Goal: Task Accomplishment & Management: Use online tool/utility

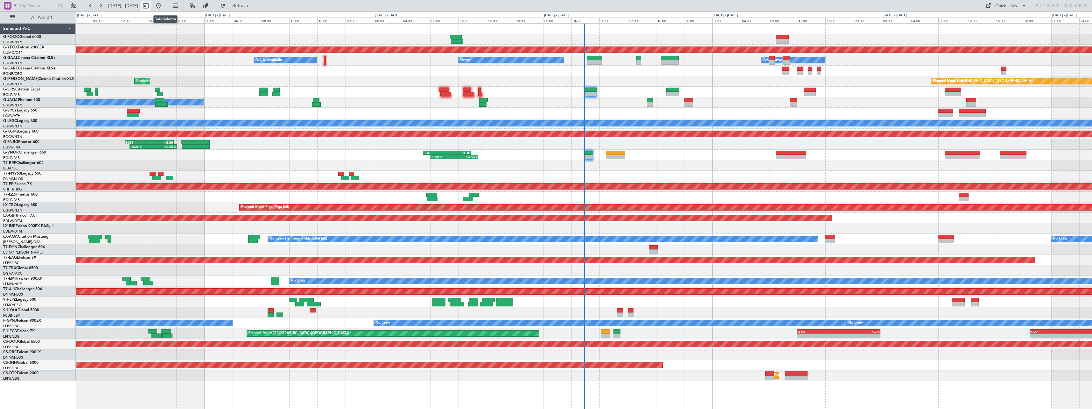
click at [151, 5] on button at bounding box center [146, 6] width 10 height 10
select select "10"
select select "2025"
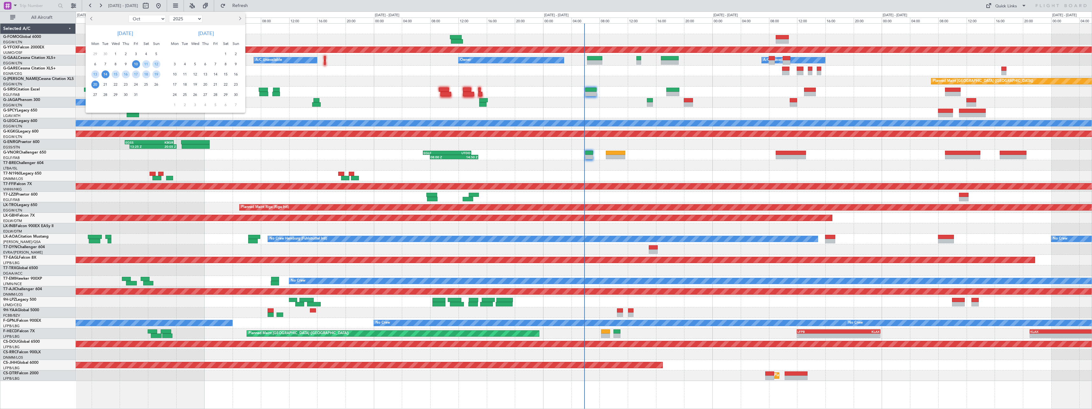
click at [107, 74] on span "14" at bounding box center [106, 74] width 8 height 8
click at [107, 94] on span "28" at bounding box center [106, 95] width 8 height 8
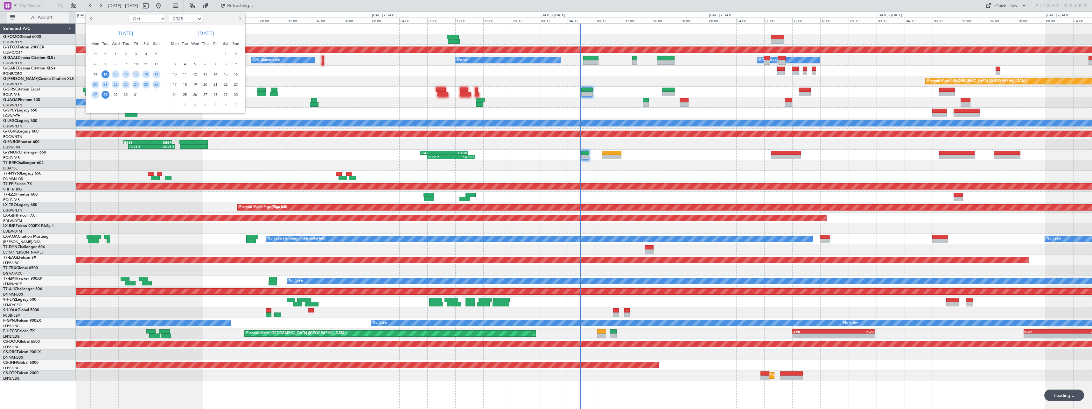
click at [39, 18] on span "All Aircraft" at bounding box center [42, 17] width 51 height 4
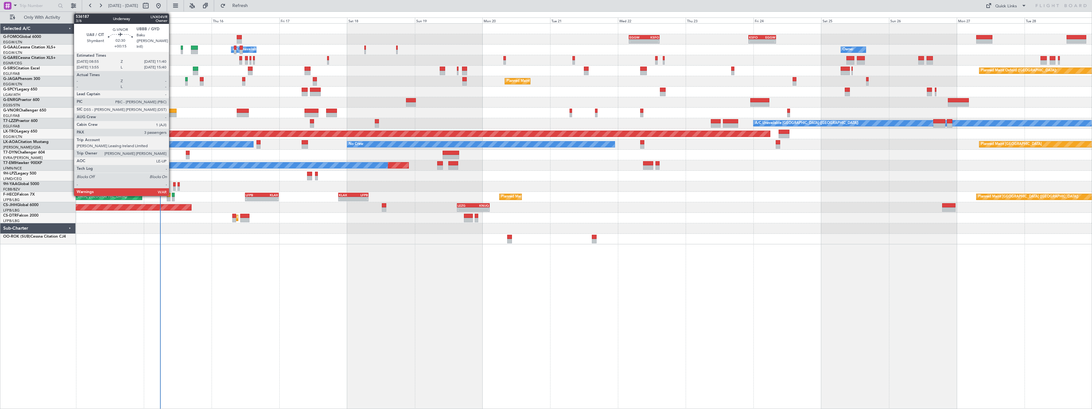
click at [172, 109] on div at bounding box center [173, 111] width 8 height 4
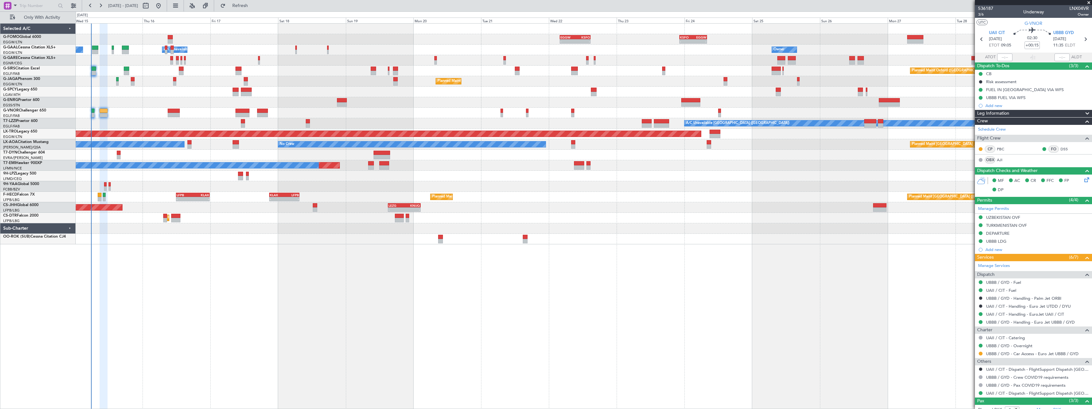
click at [147, 111] on div at bounding box center [584, 113] width 1016 height 11
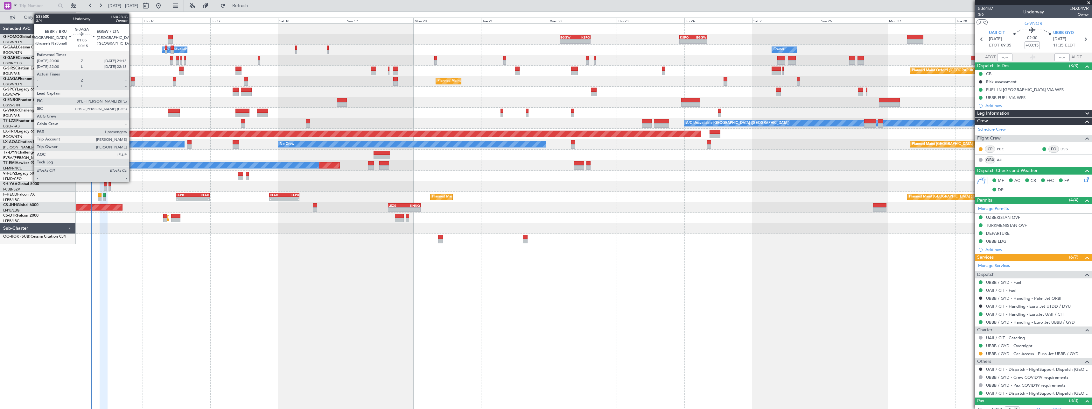
click at [132, 80] on div at bounding box center [133, 79] width 4 height 4
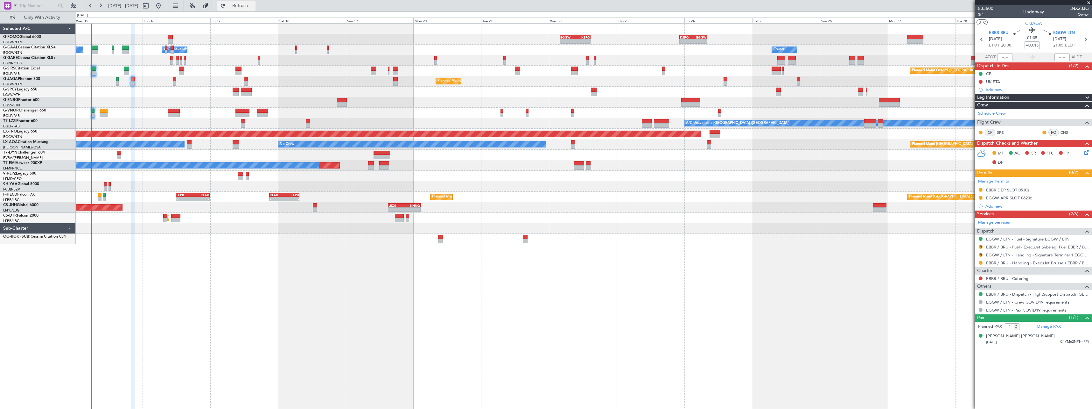
click at [254, 7] on span "Refresh" at bounding box center [240, 6] width 27 height 4
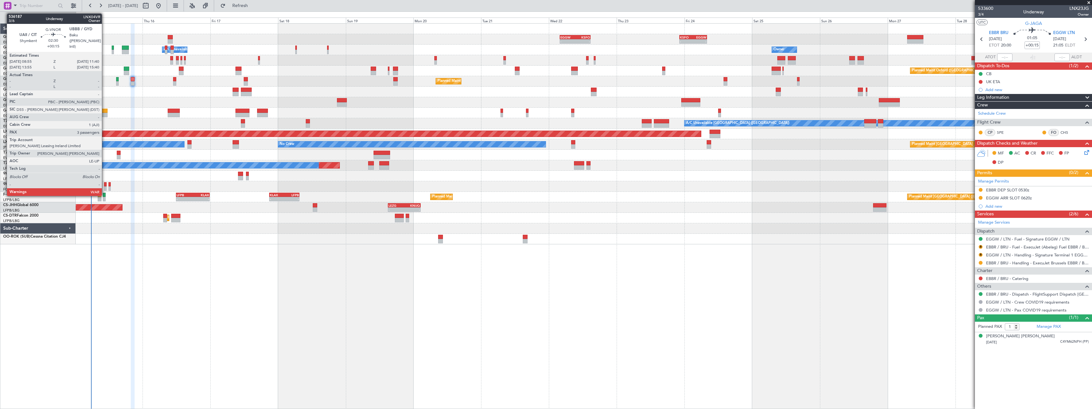
click at [105, 111] on div at bounding box center [104, 111] width 8 height 4
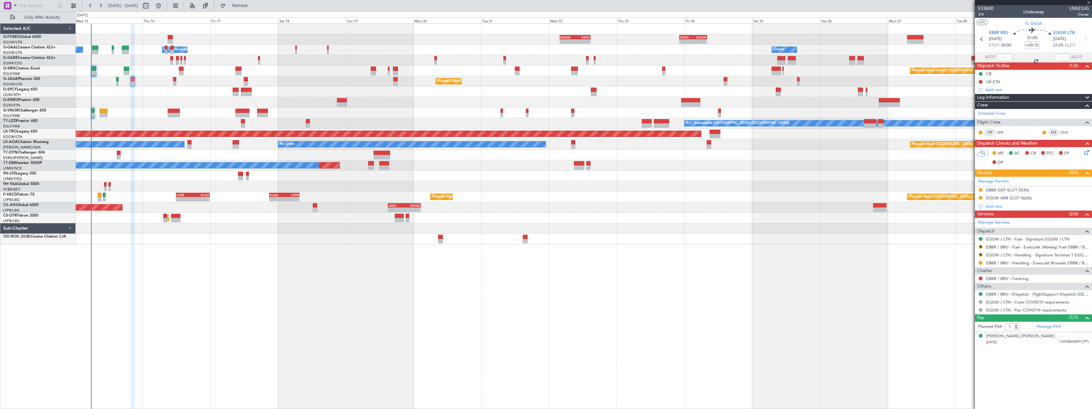
type input "3"
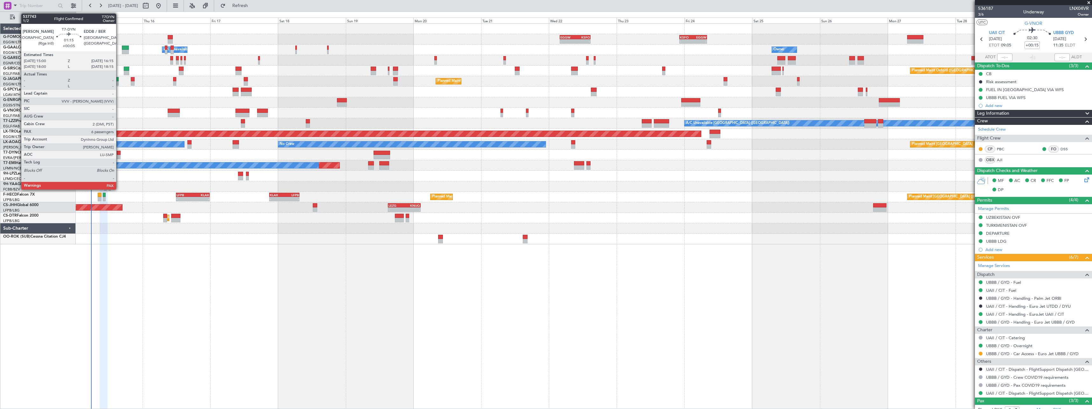
click at [119, 155] on div at bounding box center [119, 157] width 4 height 4
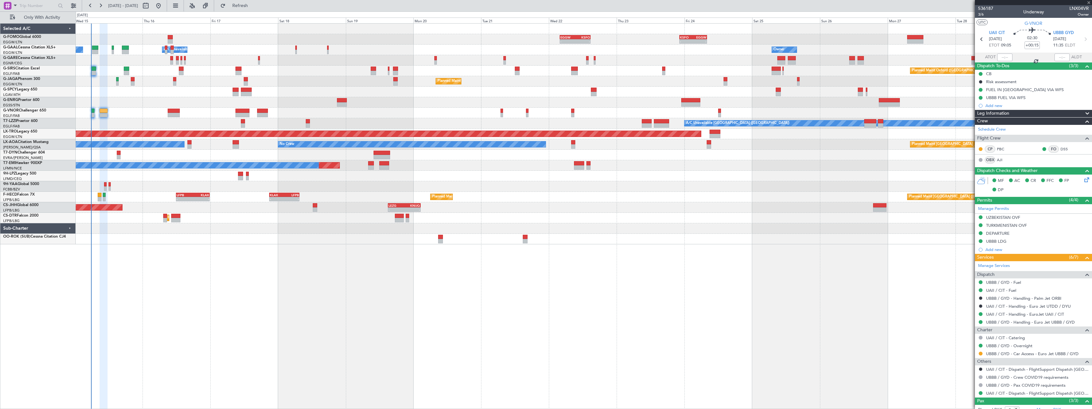
type input "+00:05"
type input "6"
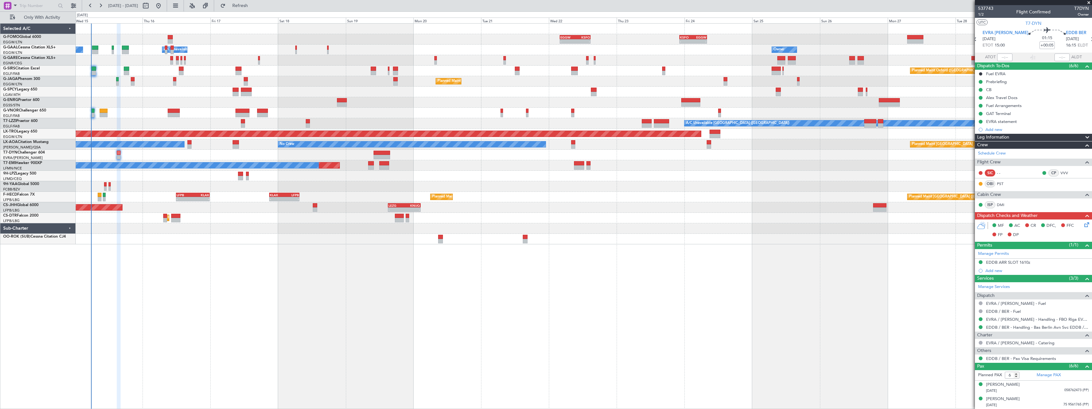
click at [1083, 225] on icon at bounding box center [1085, 223] width 5 height 5
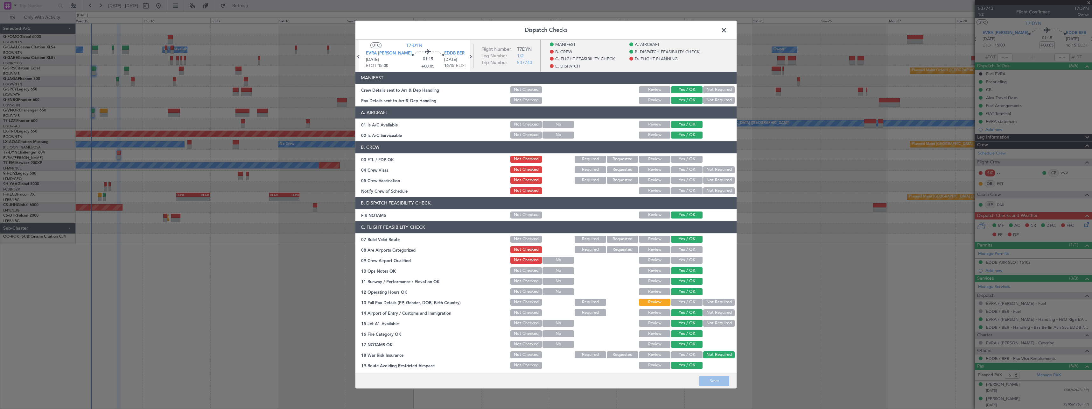
click at [689, 299] on button "Yes / OK" at bounding box center [687, 302] width 32 height 7
click at [676, 249] on button "Yes / OK" at bounding box center [687, 249] width 32 height 7
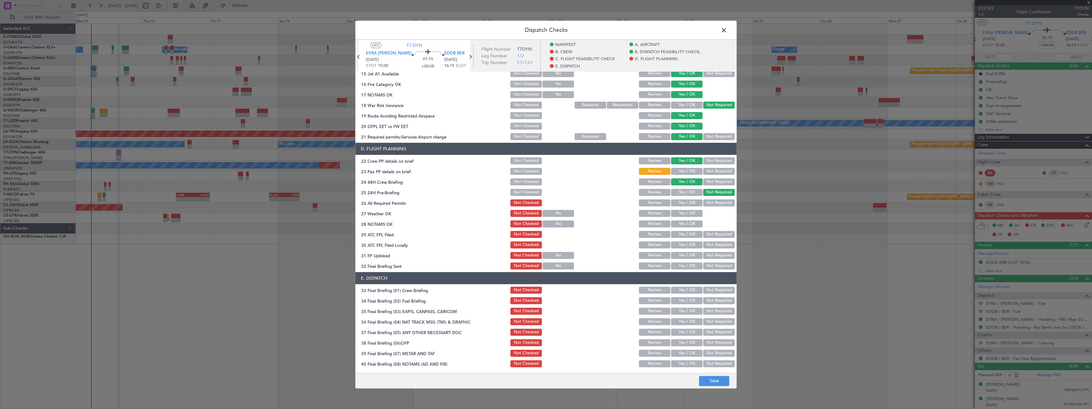
scroll to position [255, 0]
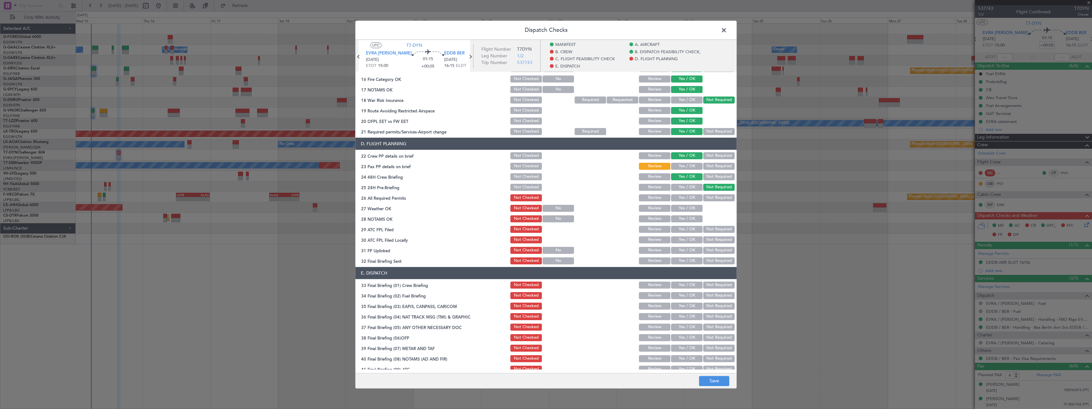
click at [681, 164] on button "Yes / OK" at bounding box center [687, 166] width 32 height 7
click at [679, 196] on button "Yes / OK" at bounding box center [687, 197] width 32 height 7
click at [714, 382] on button "Save" at bounding box center [714, 381] width 30 height 10
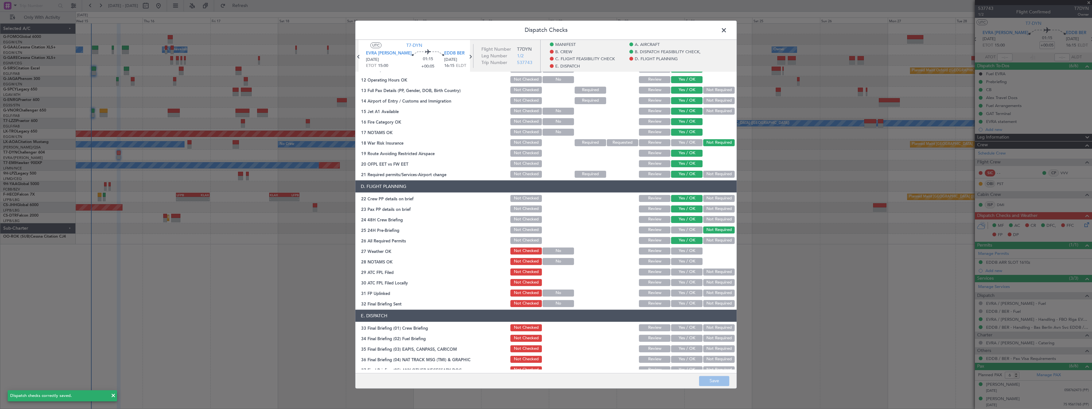
scroll to position [292, 0]
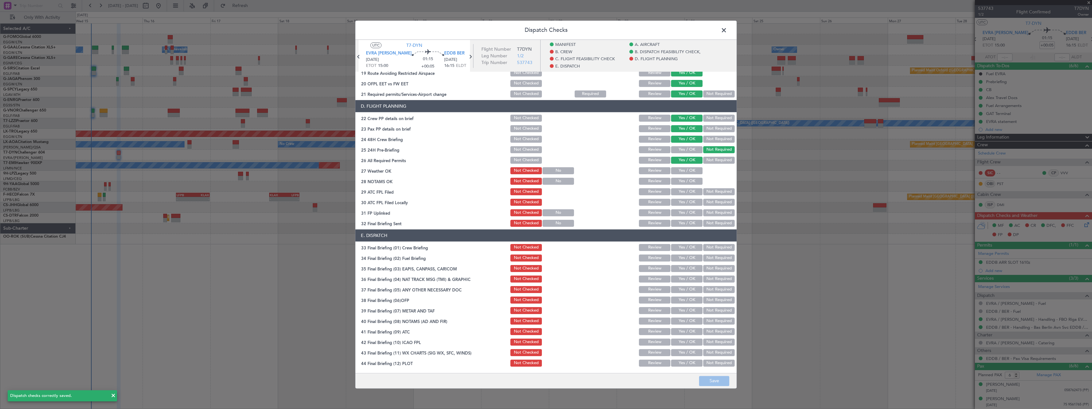
click at [727, 32] on span at bounding box center [727, 31] width 0 height 13
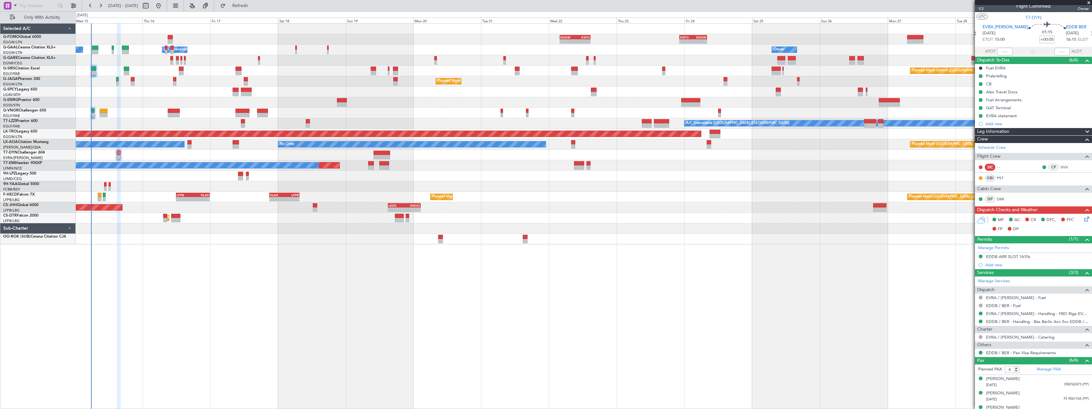
scroll to position [0, 0]
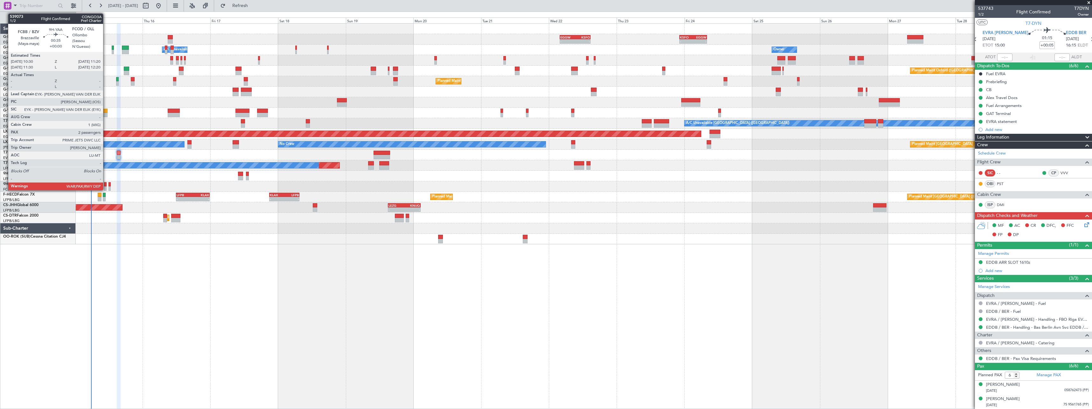
click at [106, 184] on div at bounding box center [105, 184] width 3 height 4
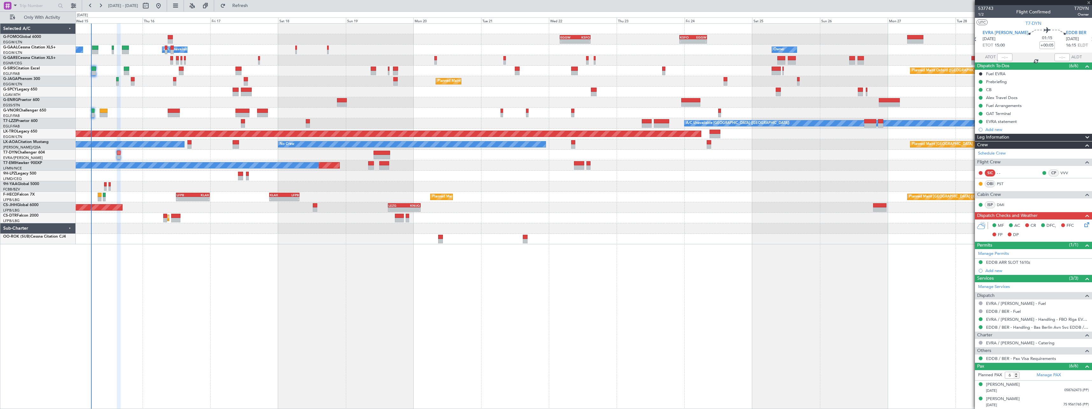
type input "2"
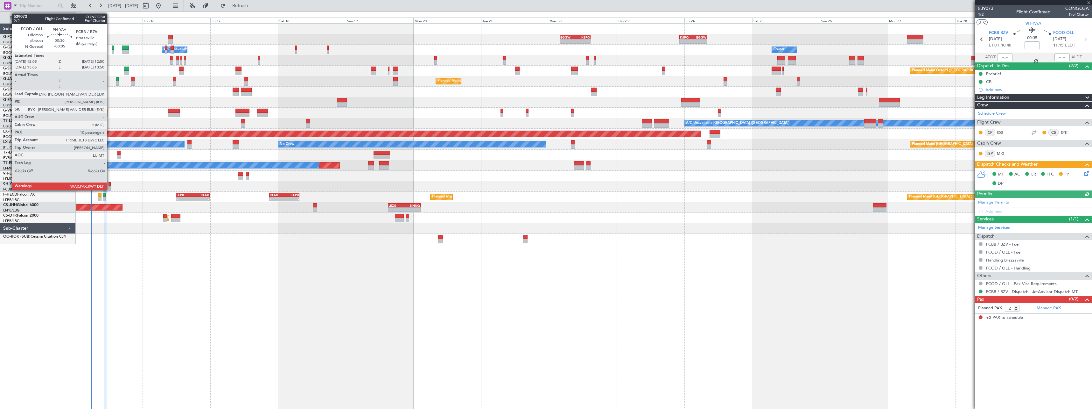
click at [110, 185] on div at bounding box center [110, 184] width 2 height 4
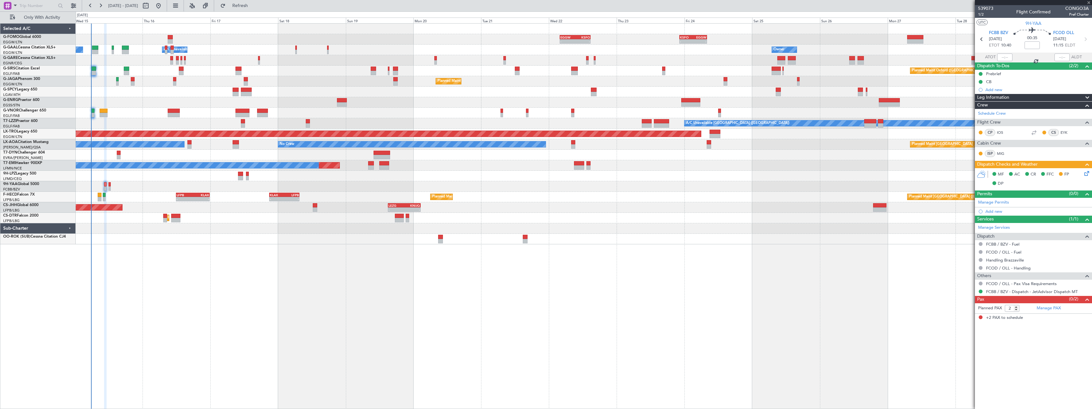
type input "-00:05"
type input "10"
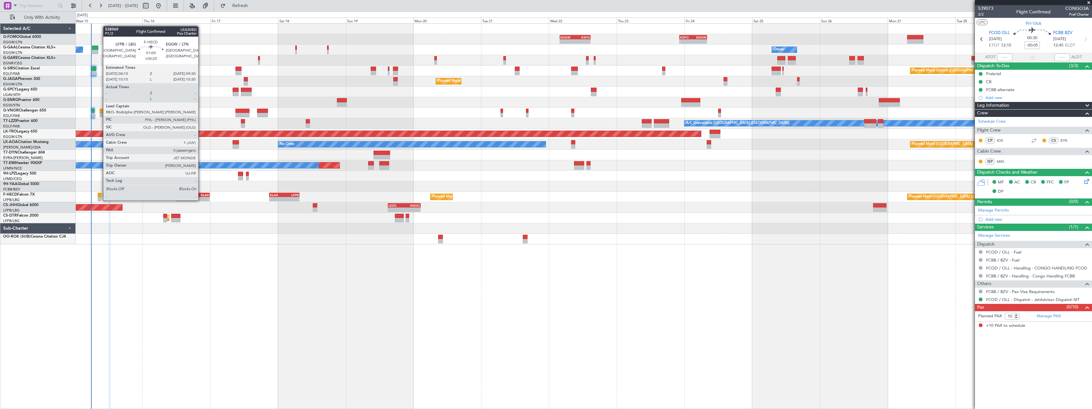
click at [100, 194] on div at bounding box center [100, 195] width 4 height 4
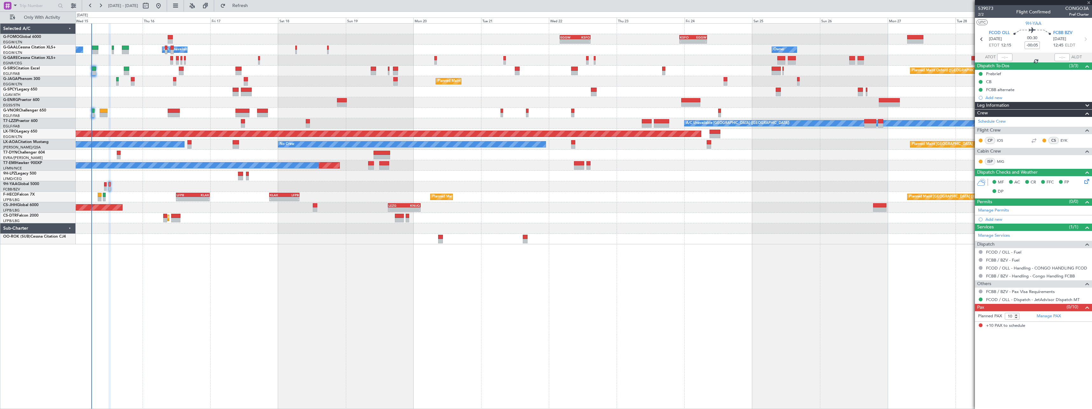
type input "+00:25"
type input "0"
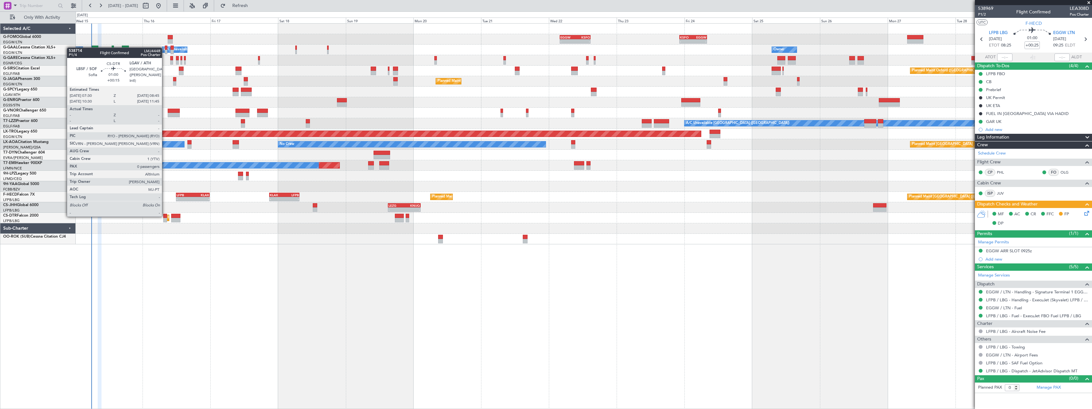
click at [165, 216] on div at bounding box center [165, 216] width 4 height 4
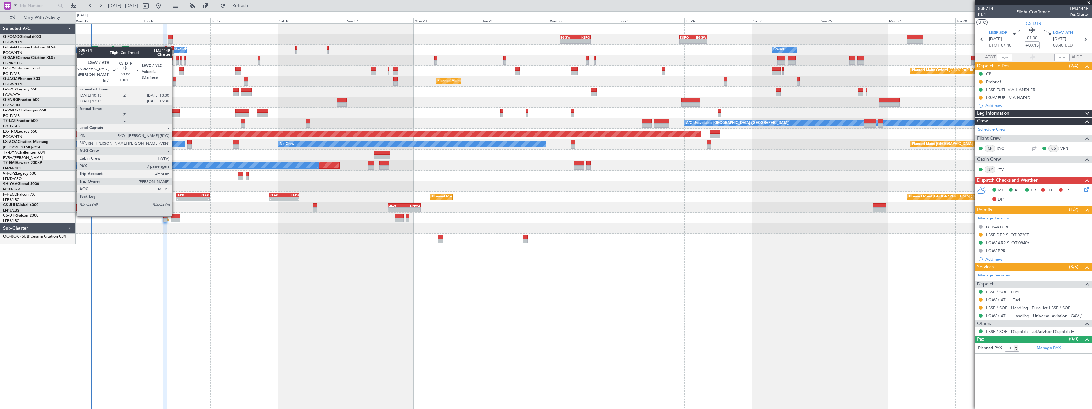
click at [175, 215] on div at bounding box center [175, 216] width 9 height 4
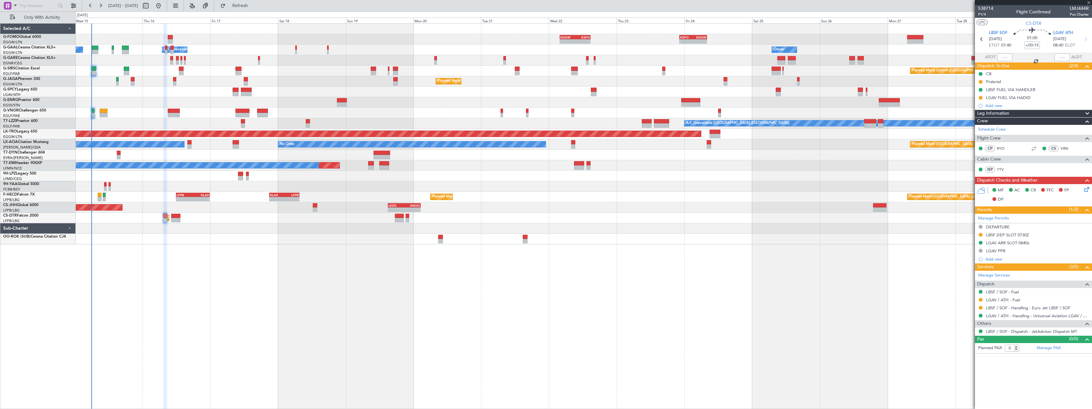
type input "+00:05"
type input "7"
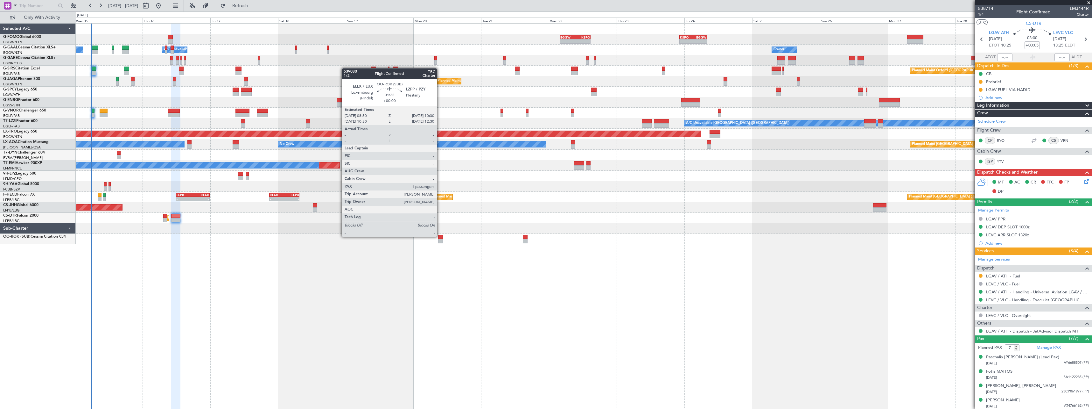
click at [440, 236] on div at bounding box center [440, 237] width 5 height 4
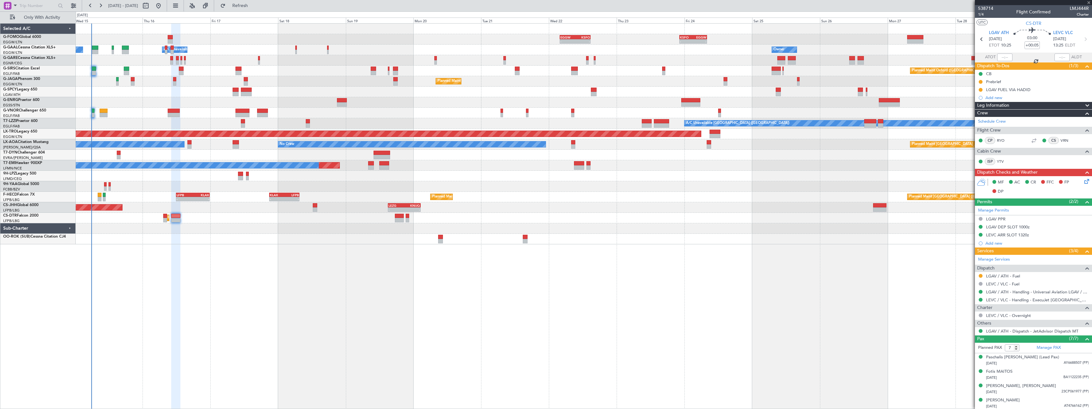
type input "1"
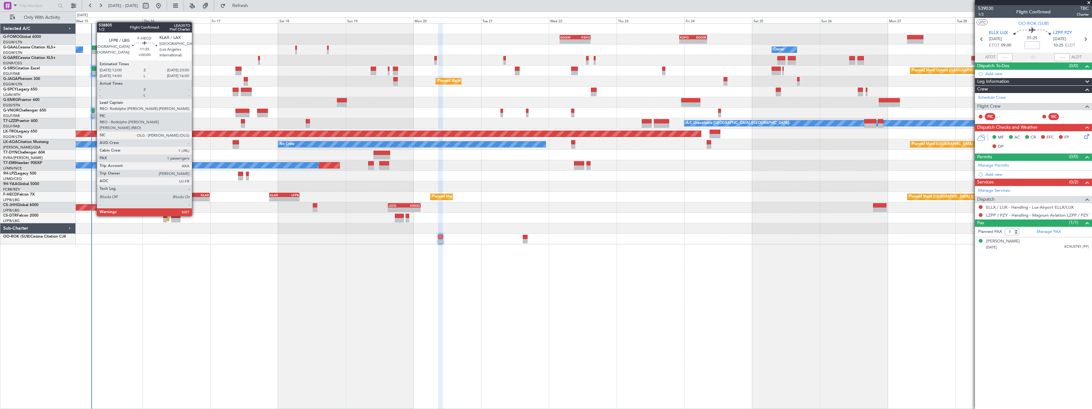
click at [195, 198] on div "-" at bounding box center [201, 199] width 16 height 4
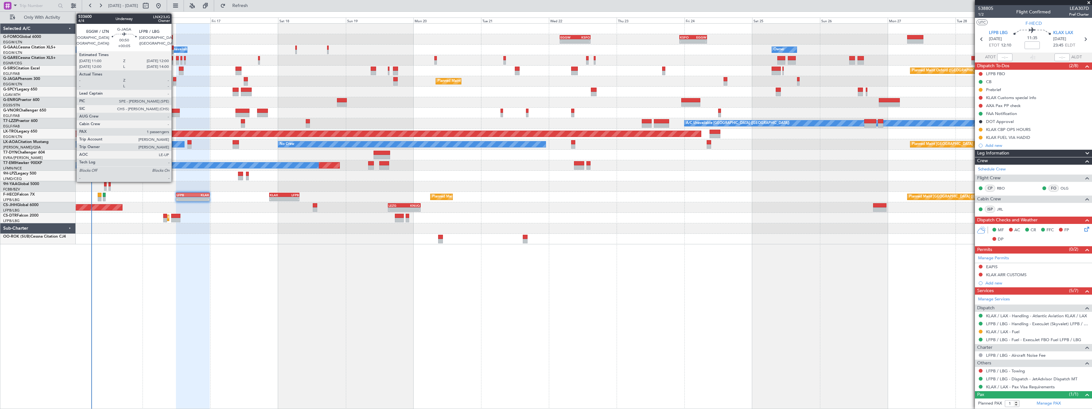
click at [174, 79] on div at bounding box center [174, 79] width 3 height 4
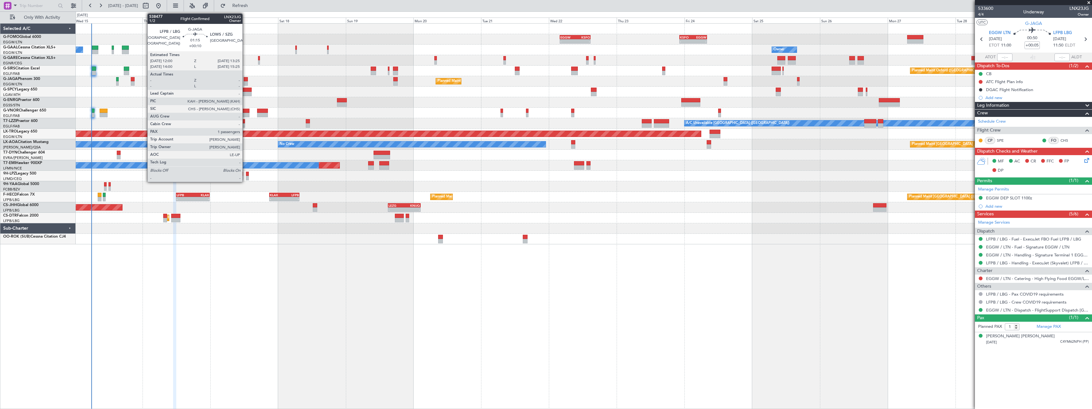
click at [245, 80] on div at bounding box center [246, 79] width 4 height 4
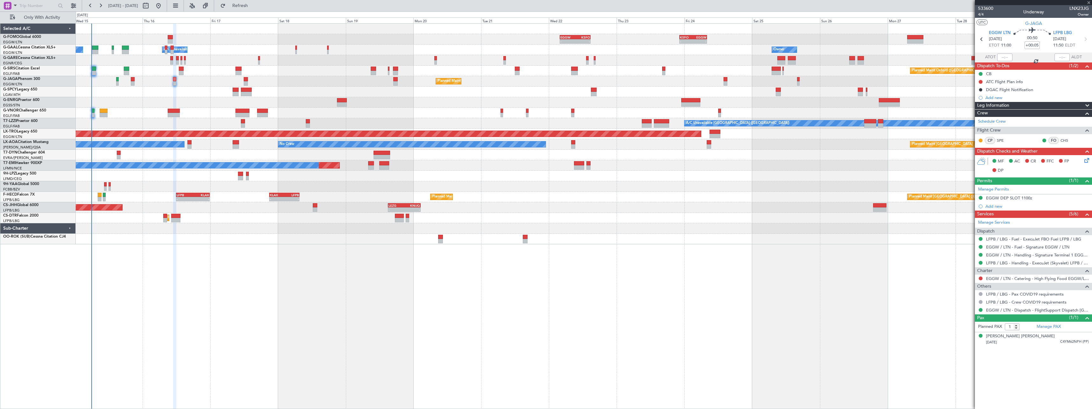
type input "+00:10"
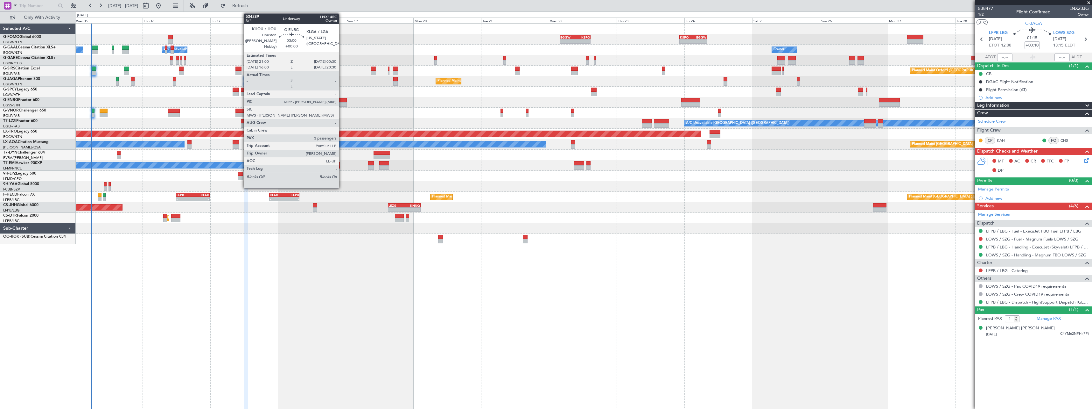
click at [342, 100] on div at bounding box center [342, 100] width 10 height 4
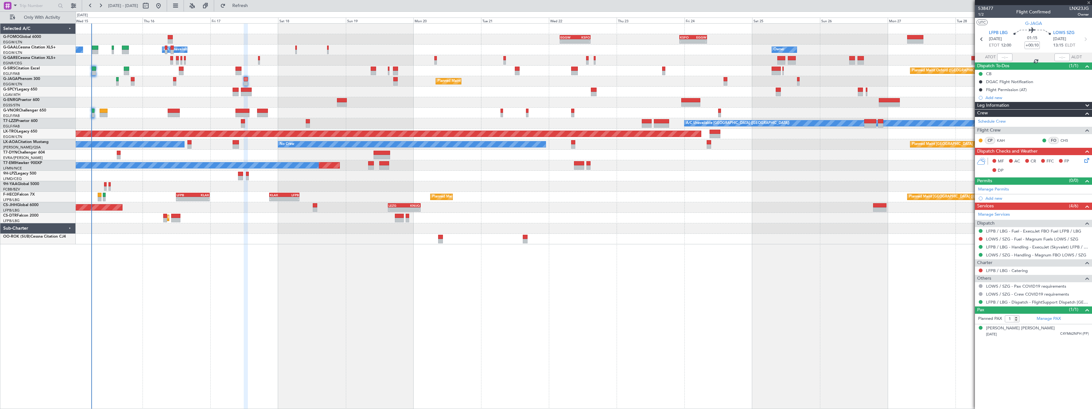
type input "3"
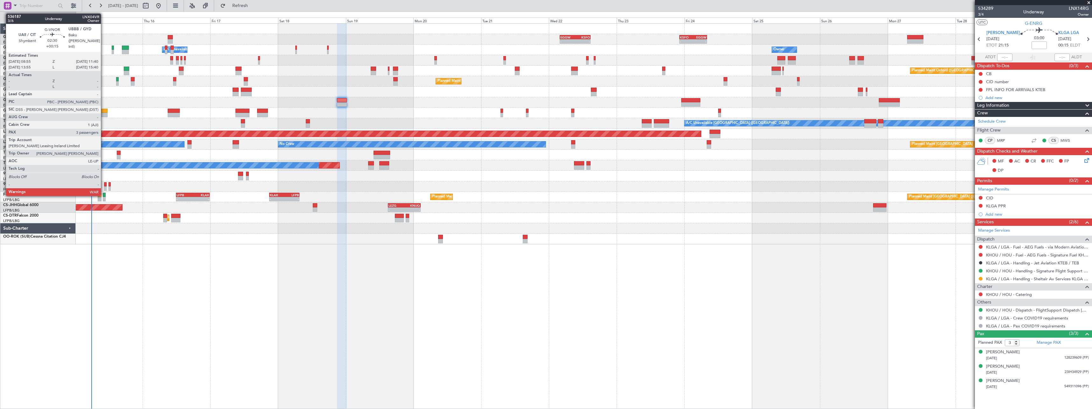
click at [104, 110] on div at bounding box center [104, 111] width 8 height 4
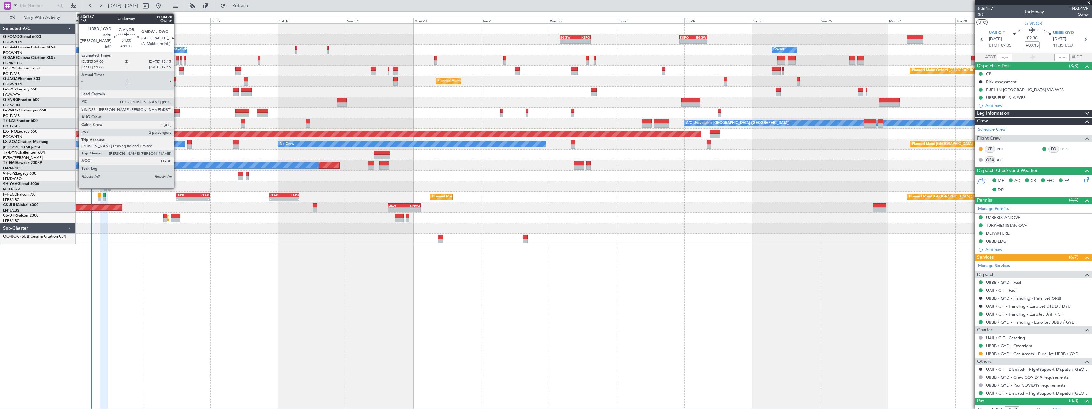
click at [177, 110] on div at bounding box center [174, 111] width 12 height 4
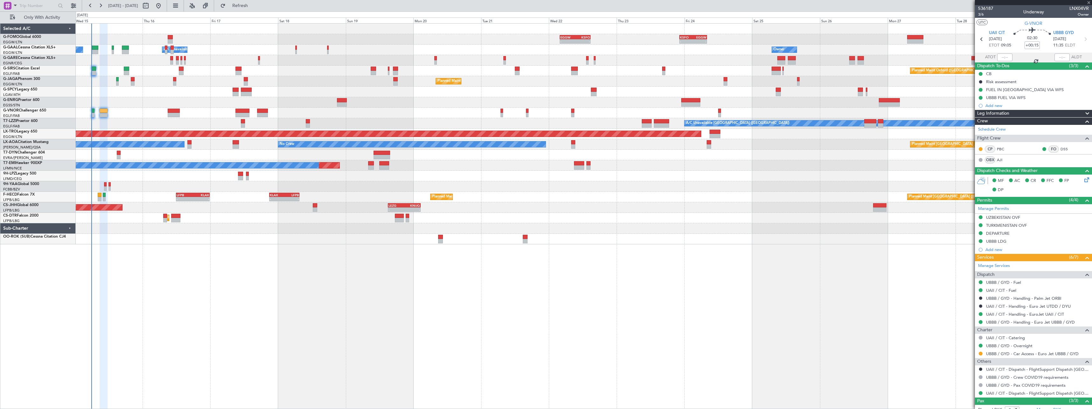
type input "+01:35"
type input "2"
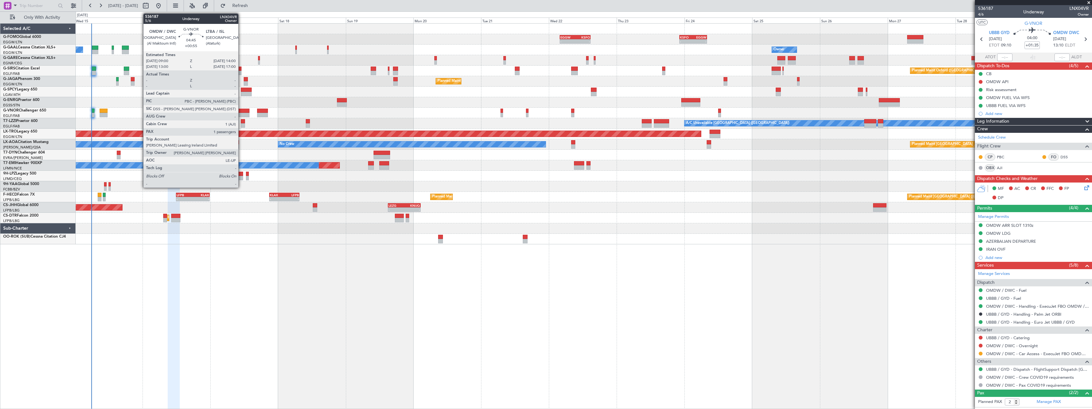
click at [241, 112] on div at bounding box center [243, 111] width 14 height 4
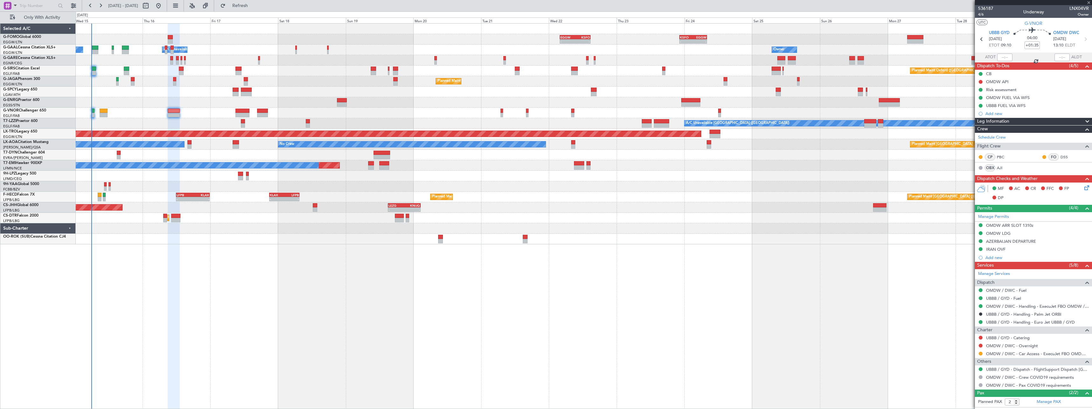
type input "+00:55"
type input "1"
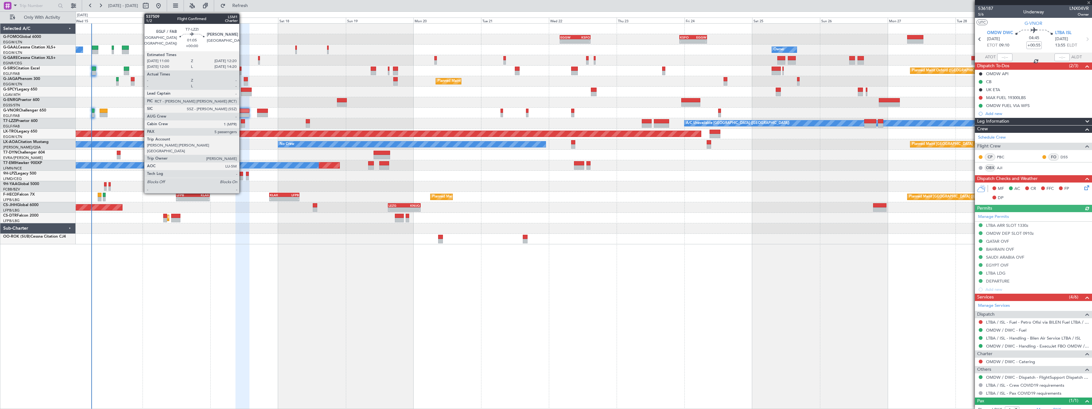
click at [242, 121] on div at bounding box center [243, 121] width 4 height 4
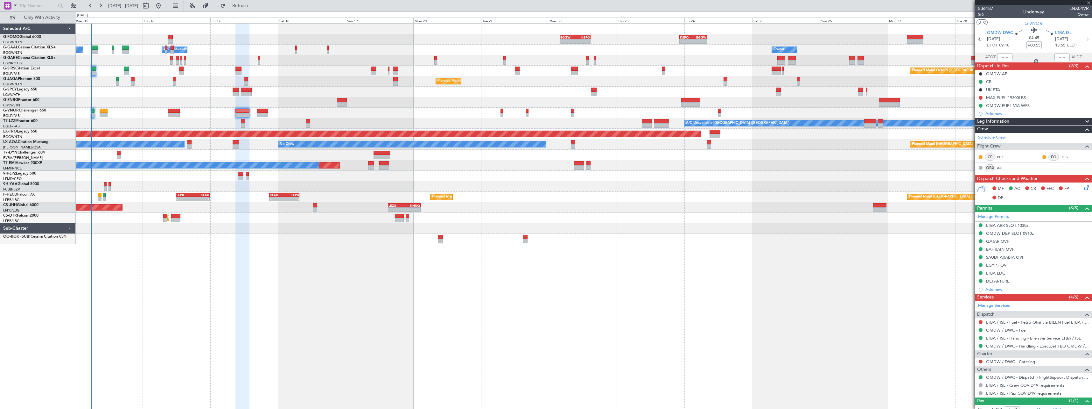
type input "5"
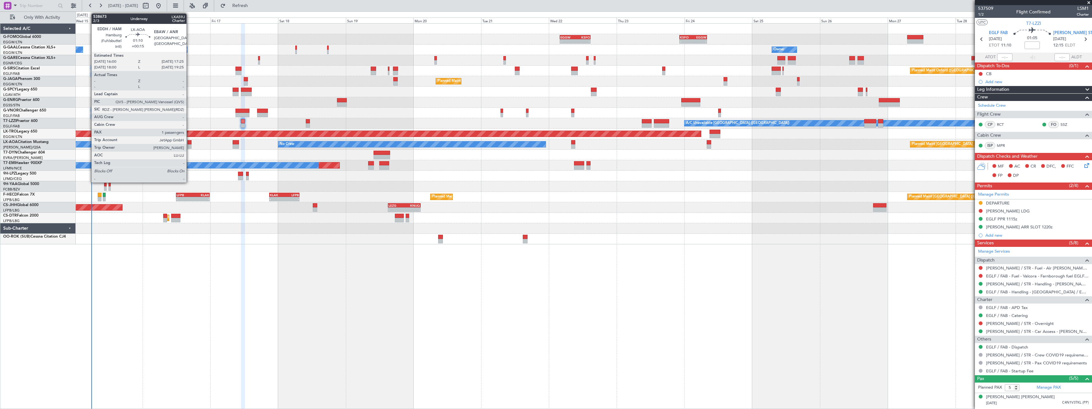
click at [189, 144] on div at bounding box center [189, 142] width 4 height 4
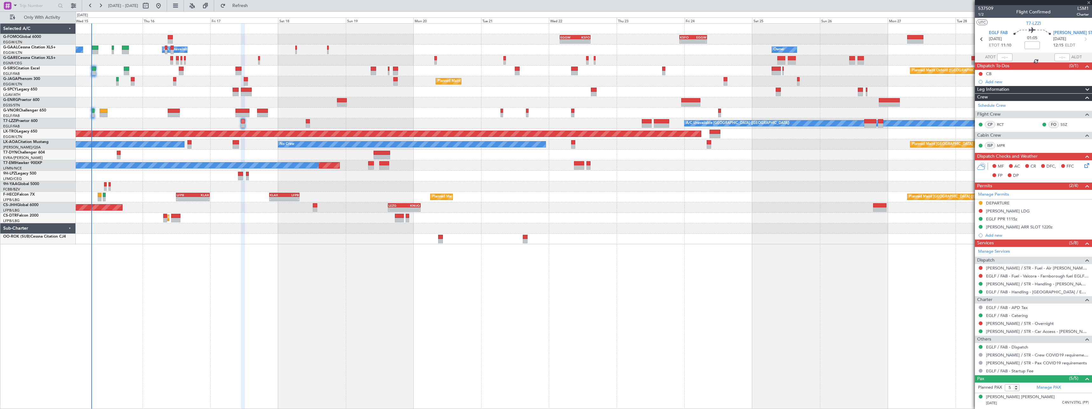
type input "+00:15"
type input "1"
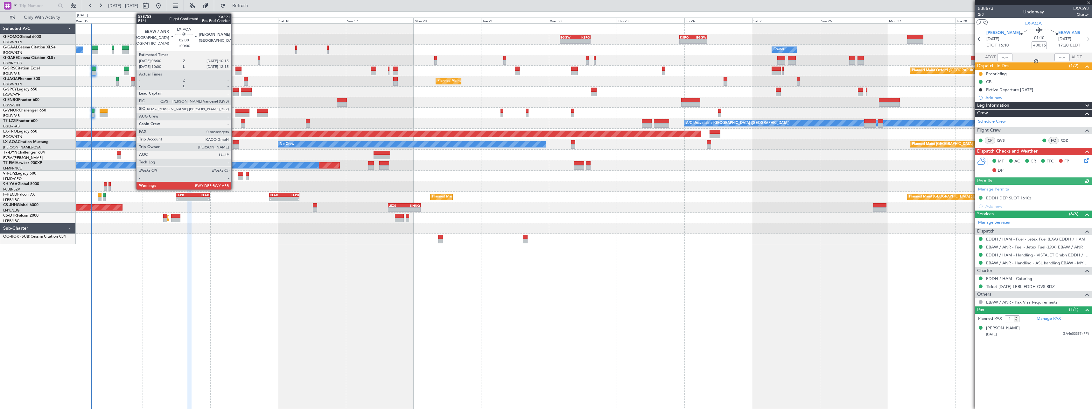
click at [234, 143] on div at bounding box center [236, 142] width 6 height 4
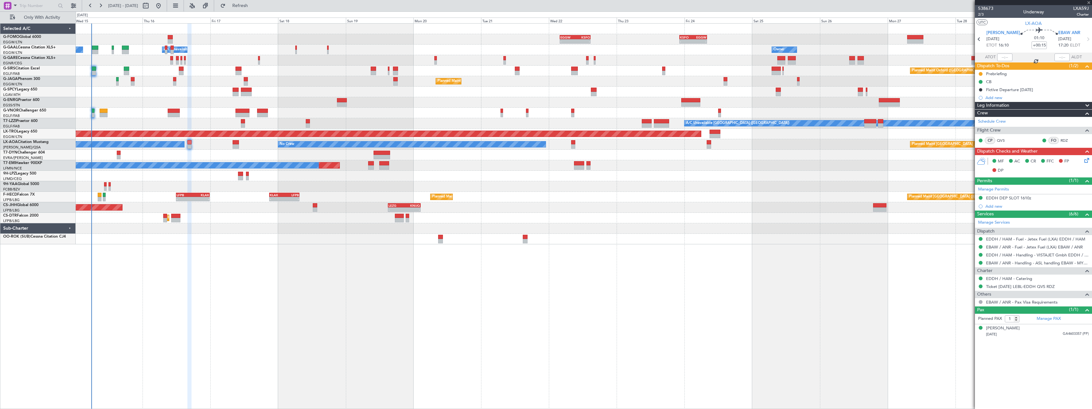
type input "0"
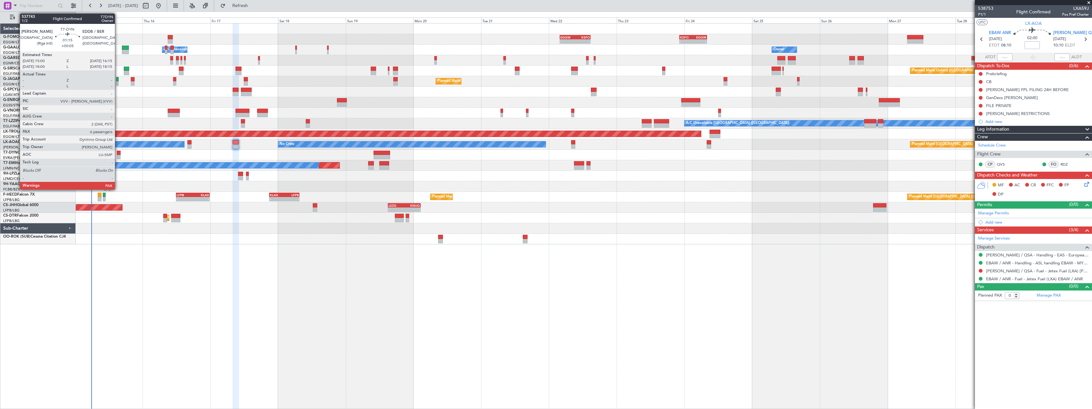
click at [118, 154] on div at bounding box center [119, 153] width 4 height 4
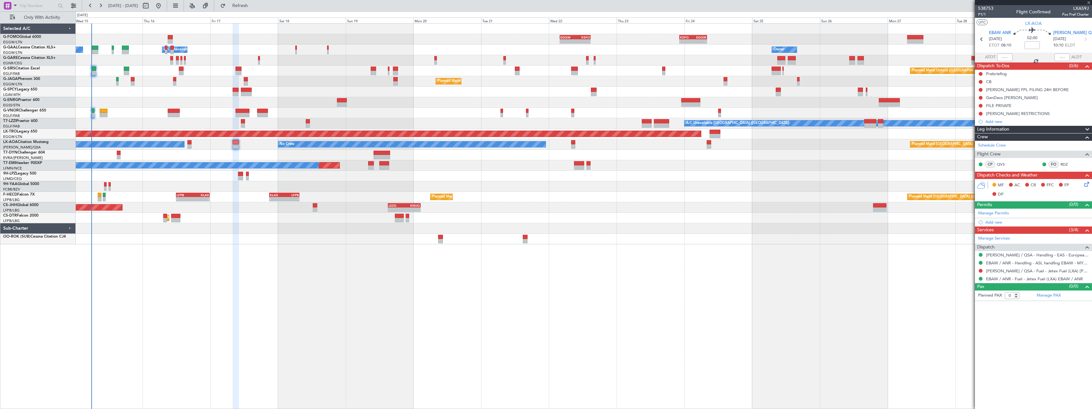
type input "+00:05"
type input "6"
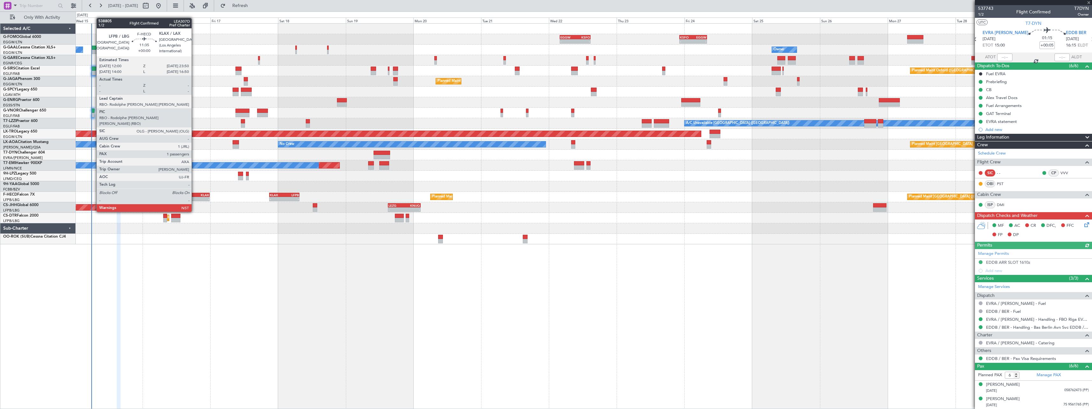
click at [194, 194] on div "KLAX" at bounding box center [201, 195] width 16 height 4
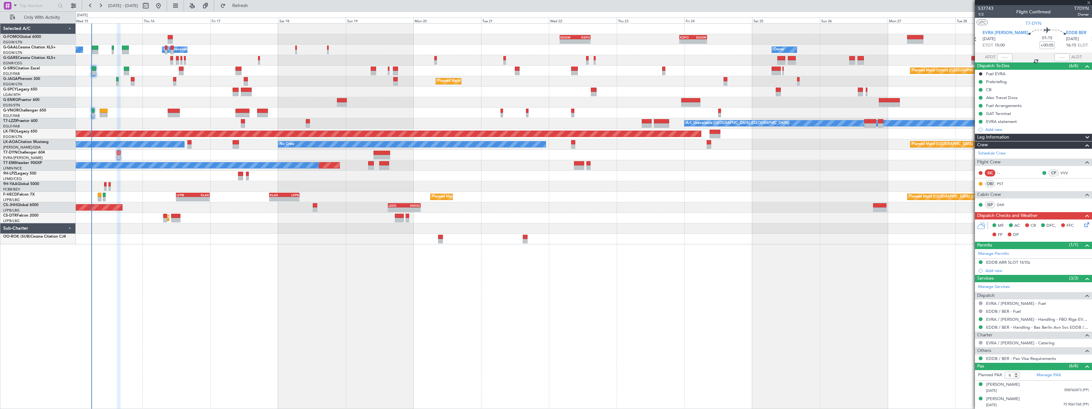
type input "1"
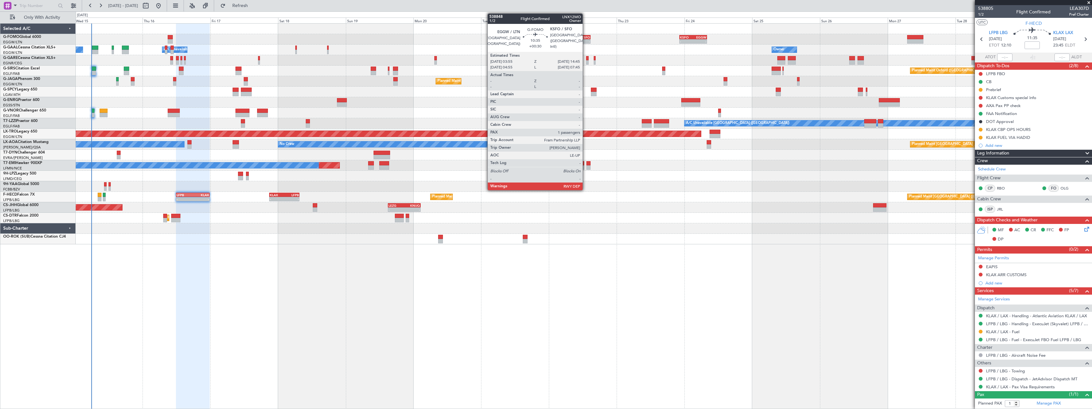
click at [586, 39] on div "KSFO" at bounding box center [582, 37] width 15 height 4
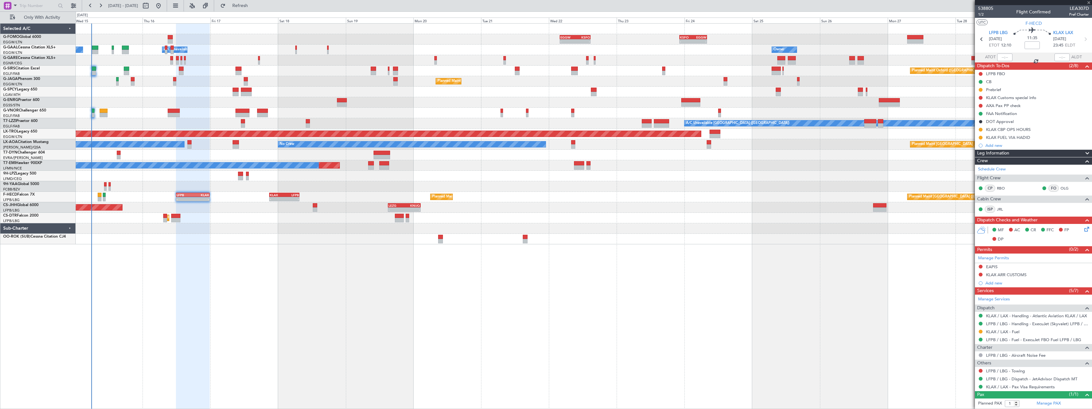
type input "+00:30"
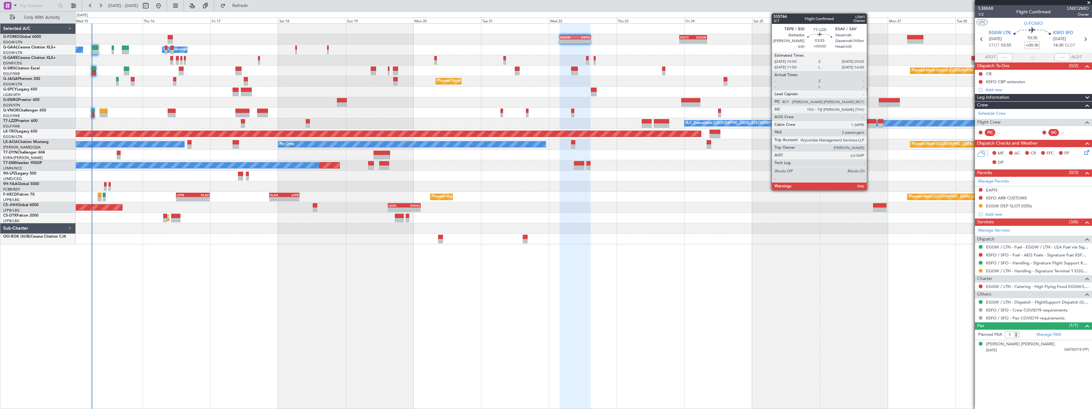
click at [870, 121] on div at bounding box center [870, 121] width 12 height 4
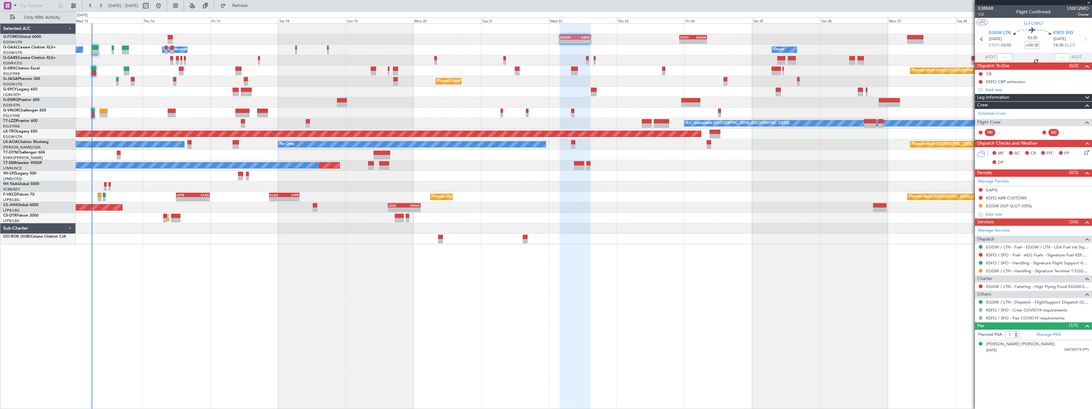
type input "2"
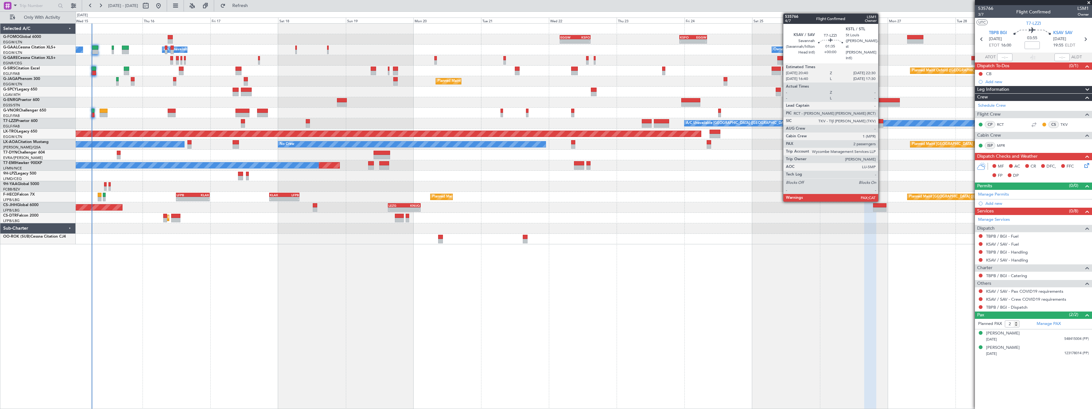
click at [881, 123] on div at bounding box center [880, 125] width 5 height 4
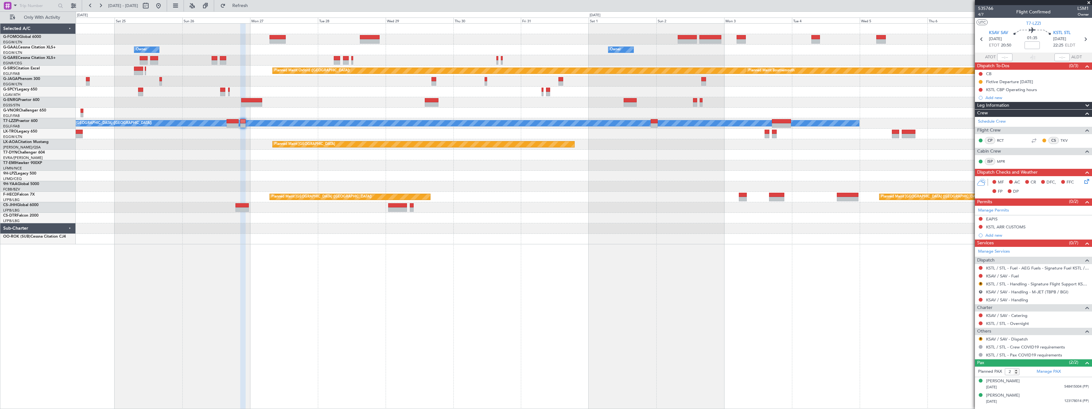
click at [236, 182] on div "KSFO 22:15 Z EGGW 08:00 Z - - EGGW 03:55 Z KSFO 14:45 Z - - Owner Owner Planned…" at bounding box center [584, 134] width 1016 height 221
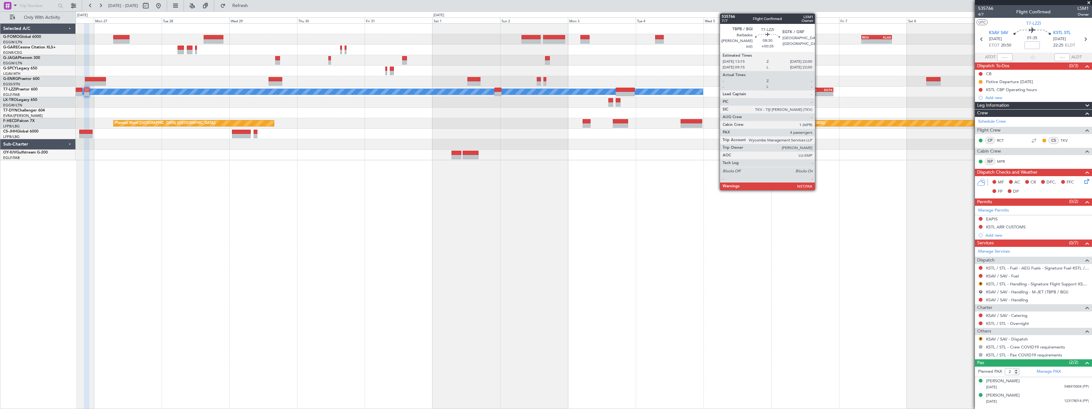
click at [818, 91] on div "TBPB 13:15 Z EGTK 22:00 Z" at bounding box center [820, 90] width 25 height 4
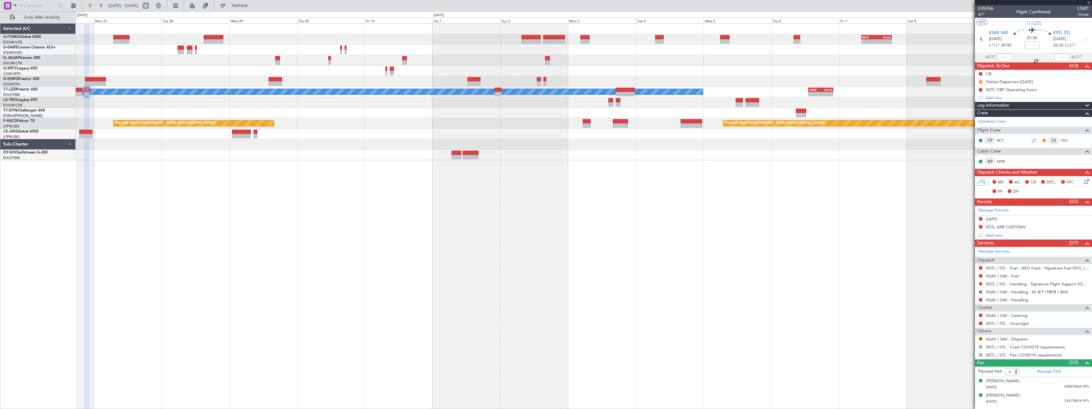
type input "+00:35"
type input "4"
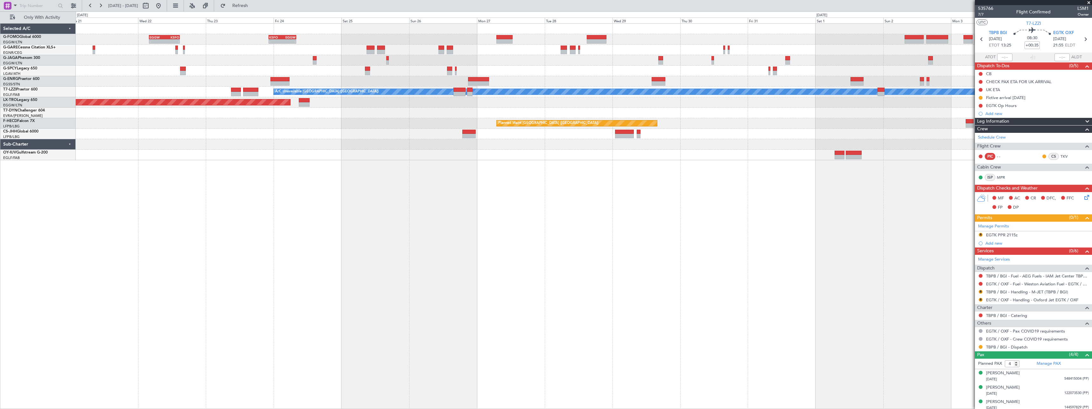
click at [687, 230] on div "KSFO 22:15 Z EGGW 08:00 Z - - EGGW 03:55 Z KSFO 14:45 Z - - - - RKSI 08:00 Z KL…" at bounding box center [584, 215] width 1017 height 385
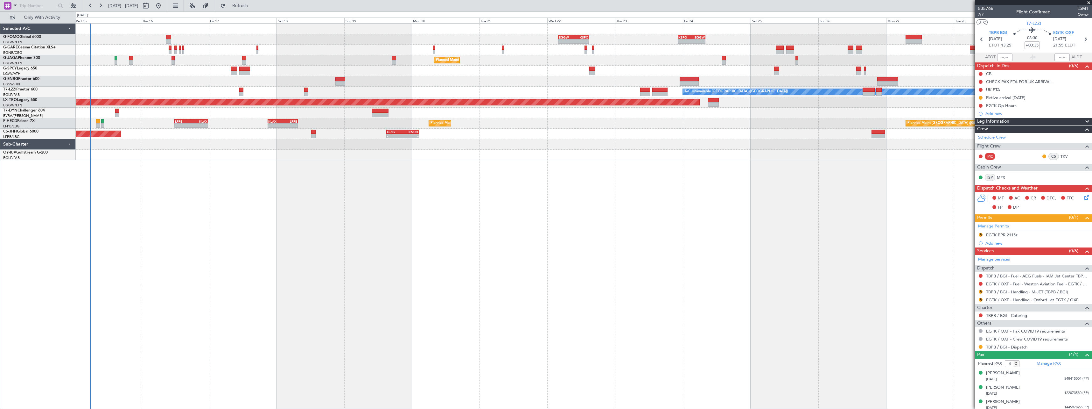
click at [553, 253] on div "KSFO 22:15 Z EGGW 08:00 Z - - EGGW 03:55 Z KSFO 14:45 Z - - Planned Maint [GEOG…" at bounding box center [584, 215] width 1017 height 385
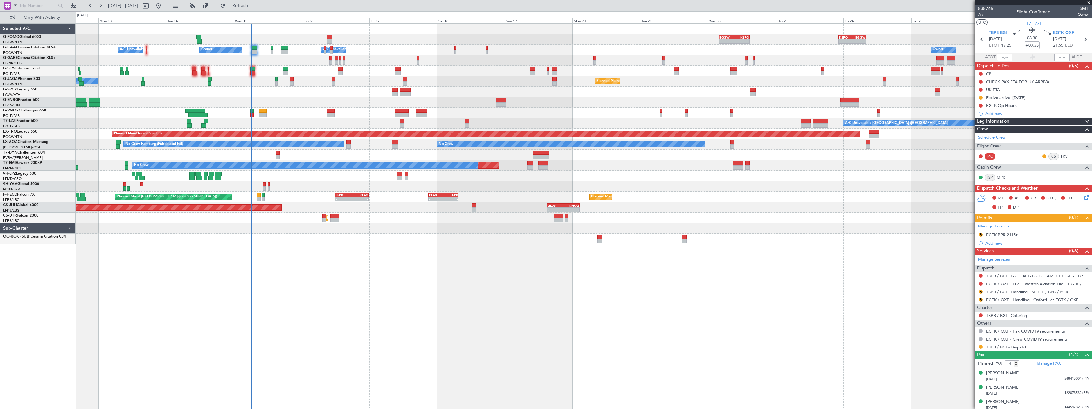
click at [266, 293] on div "- - EGGW 03:55 Z KSFO 14:45 Z - - KSFO 22:15 Z EGGW 08:00 Z Owner Owner A/C Una…" at bounding box center [584, 215] width 1017 height 385
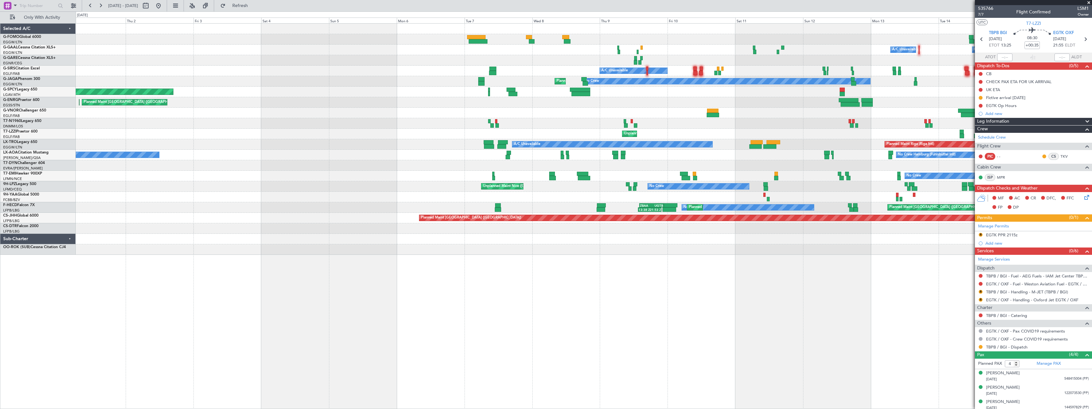
click at [1045, 234] on fb-app "[DATE] - [DATE] Refresh Quick Links Only With Activity Owner A/C Unavailable Ow…" at bounding box center [546, 207] width 1092 height 404
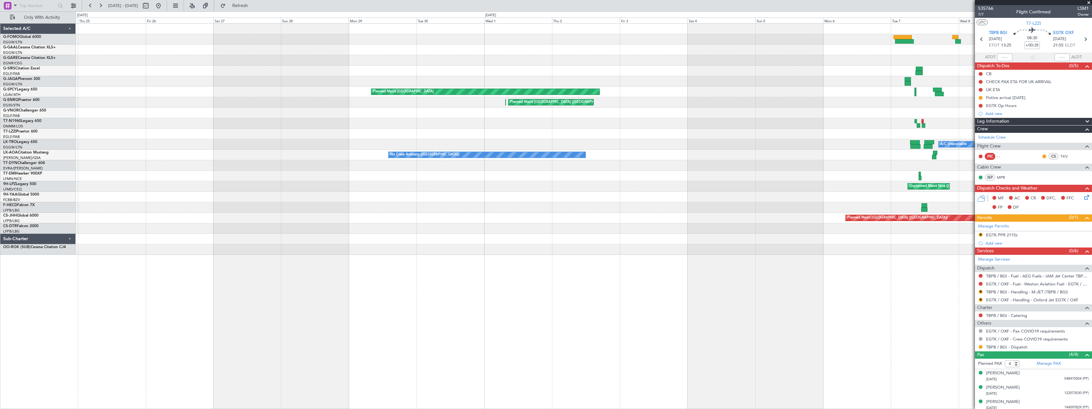
click at [734, 308] on div "A/C Unavailable A/C Unavailable No Crew Planned Maint [GEOGRAPHIC_DATA] ([GEOGR…" at bounding box center [584, 215] width 1017 height 385
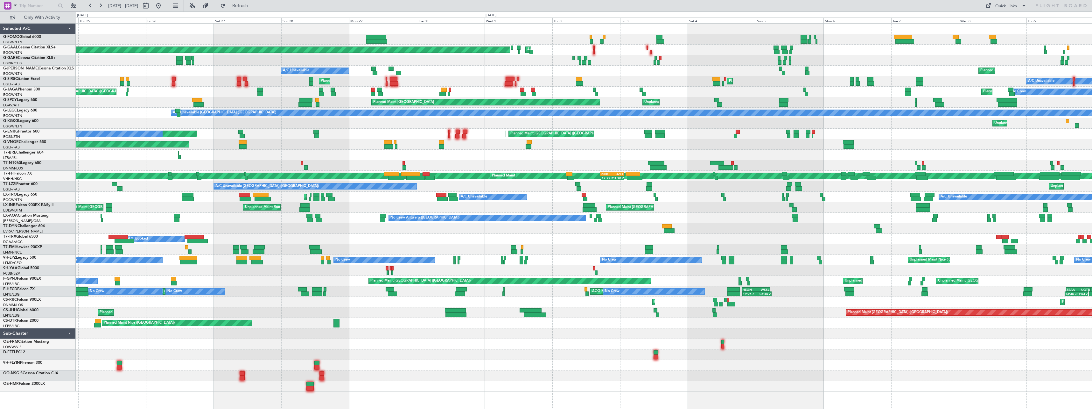
click at [138, 143] on div "Planned Maint [GEOGRAPHIC_DATA] ([GEOGRAPHIC_DATA]) Planned [GEOGRAPHIC_DATA] A…" at bounding box center [584, 208] width 1016 height 368
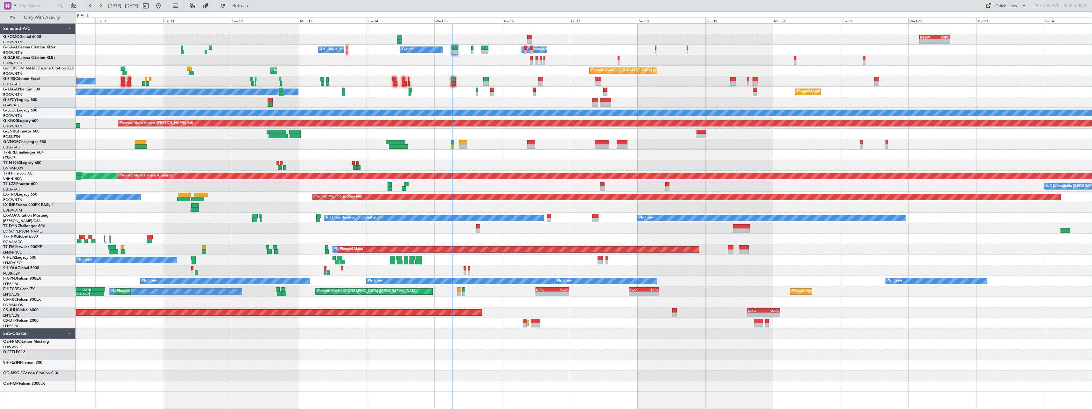
click at [129, 153] on div "- - EGGW 03:55 Z KSFO 14:45 Z A/C Unavailable Owner Owner A/C Unavailable Unpla…" at bounding box center [584, 208] width 1016 height 368
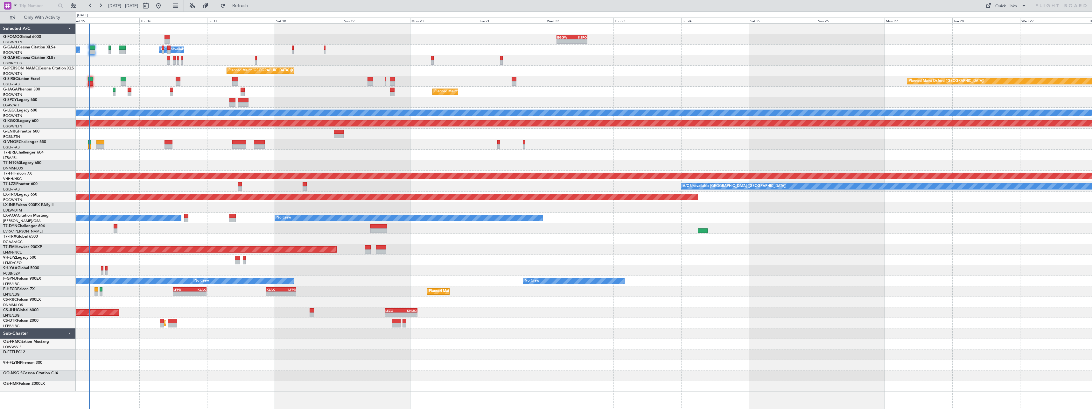
click at [174, 154] on div "- - EGGW 03:55 Z KSFO 14:45 Z Owner Owner A/C Unavailable A/C Unavailable Plann…" at bounding box center [584, 208] width 1016 height 368
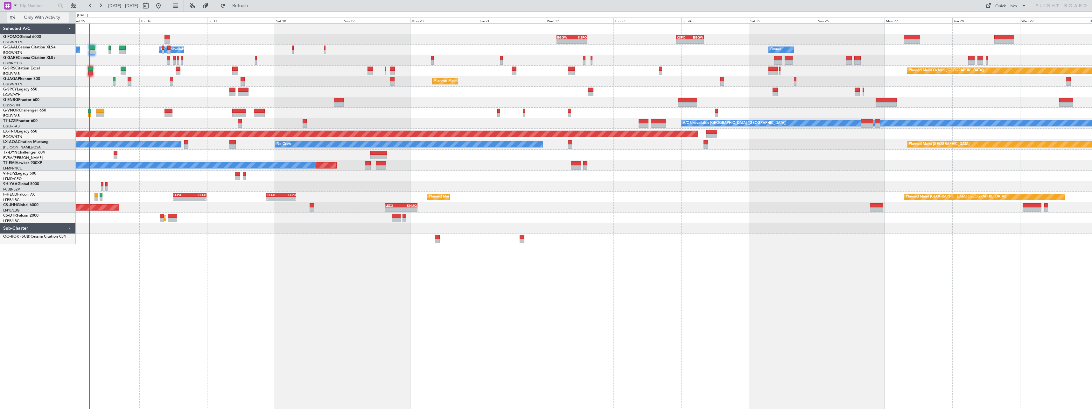
click at [49, 18] on span "Only With Activity" at bounding box center [42, 17] width 51 height 4
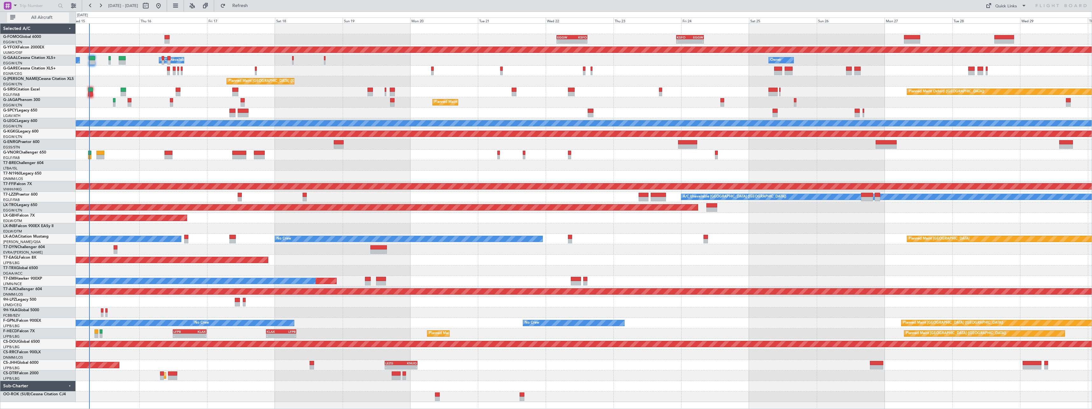
click at [33, 16] on span "All Aircraft" at bounding box center [42, 17] width 51 height 4
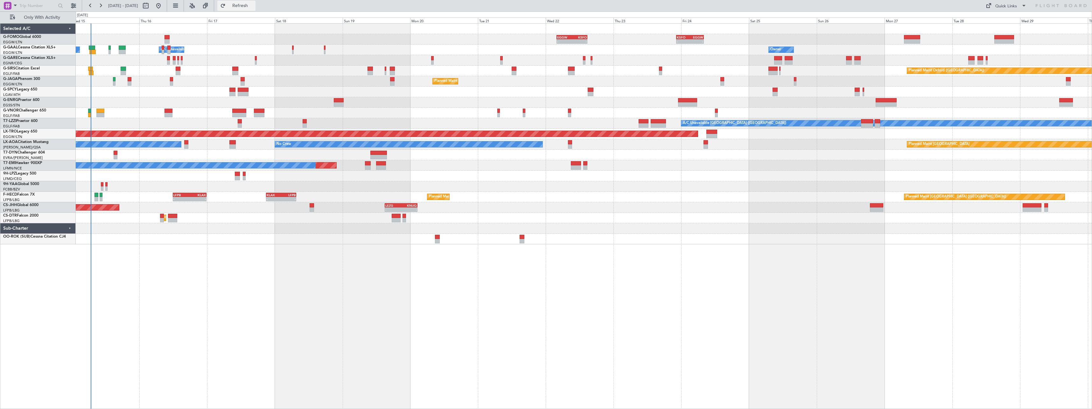
click at [253, 4] on span "Refresh" at bounding box center [240, 6] width 27 height 4
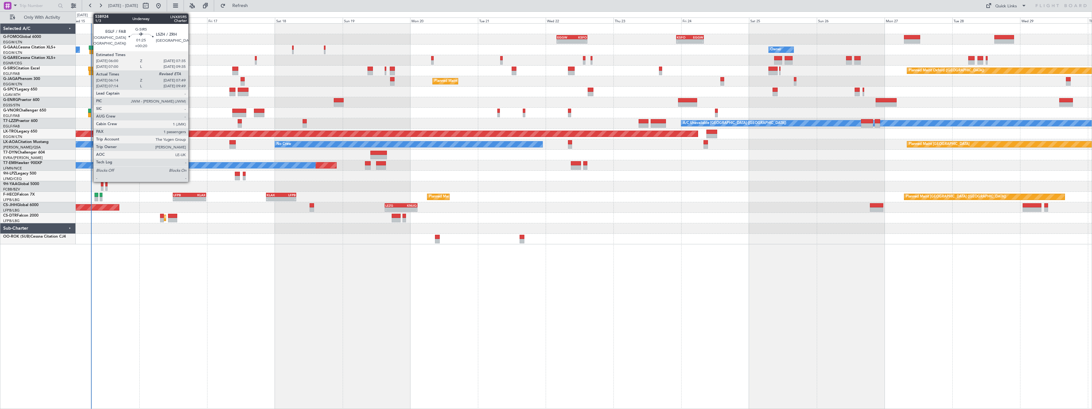
click at [90, 70] on div at bounding box center [90, 69] width 5 height 4
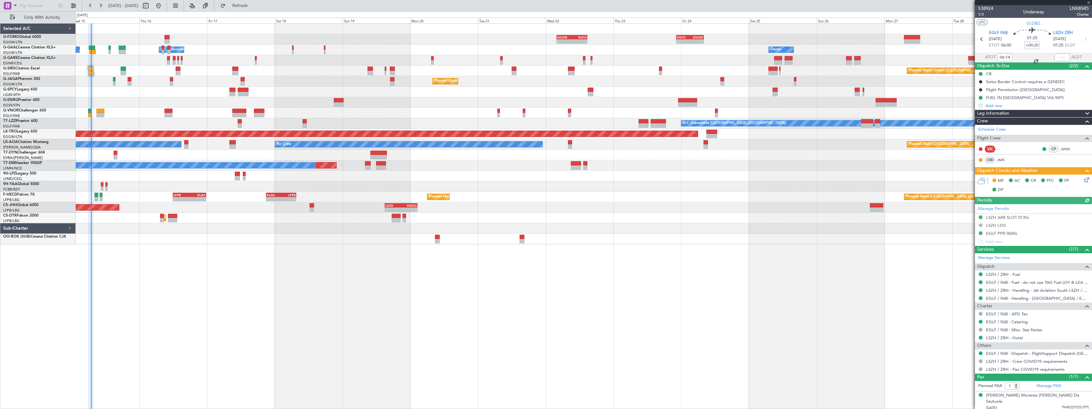
click at [1085, 180] on icon at bounding box center [1085, 178] width 5 height 5
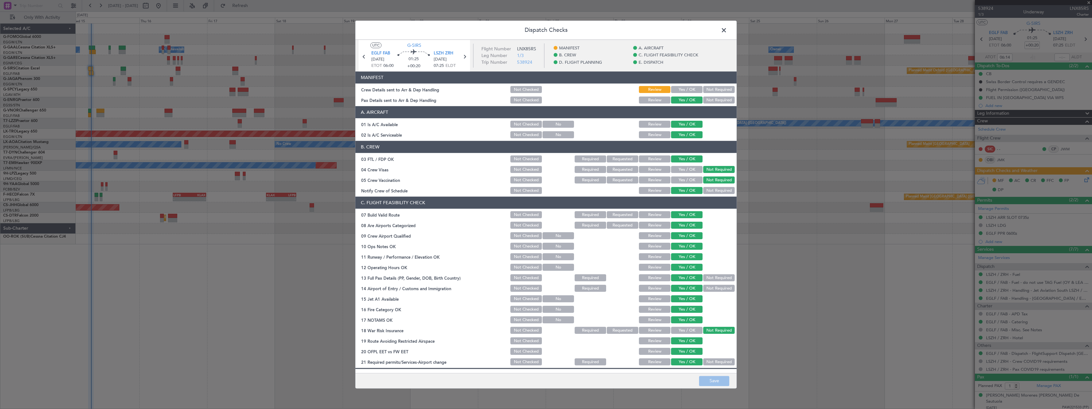
click at [679, 88] on button "Yes / OK" at bounding box center [687, 89] width 32 height 7
click at [708, 378] on button "Save" at bounding box center [714, 381] width 30 height 10
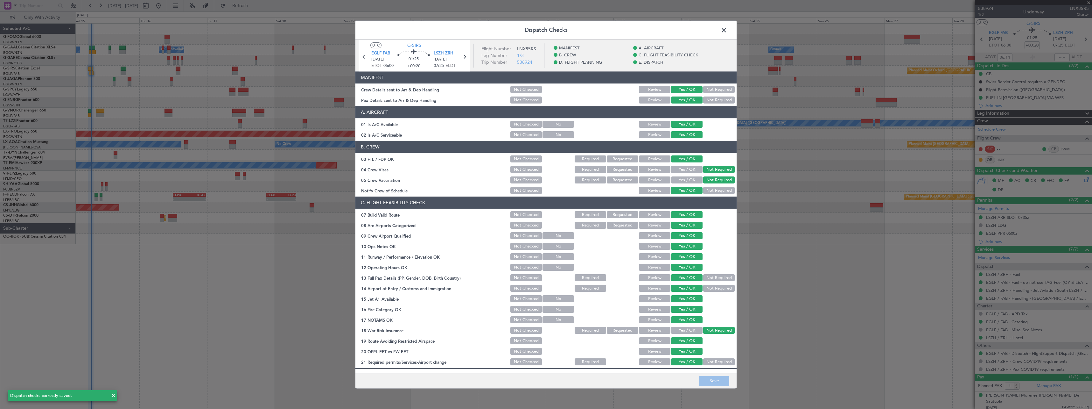
click at [727, 29] on span at bounding box center [727, 31] width 0 height 13
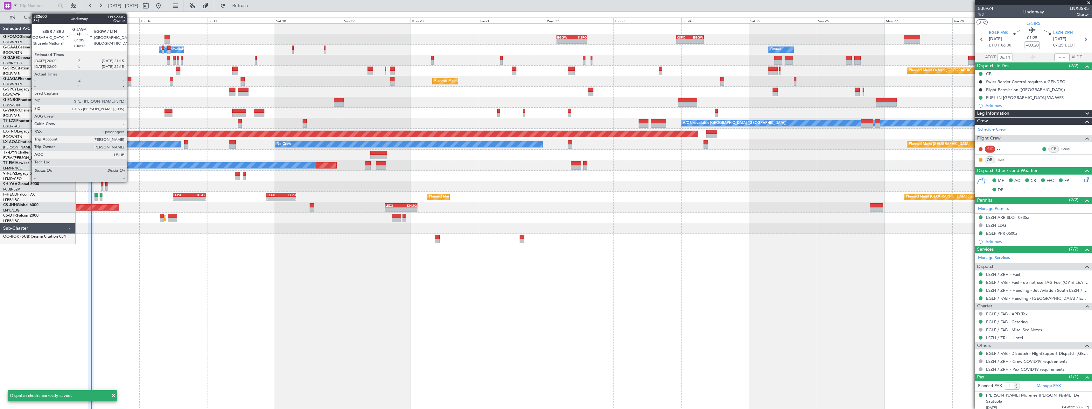
click at [130, 79] on div at bounding box center [130, 79] width 4 height 4
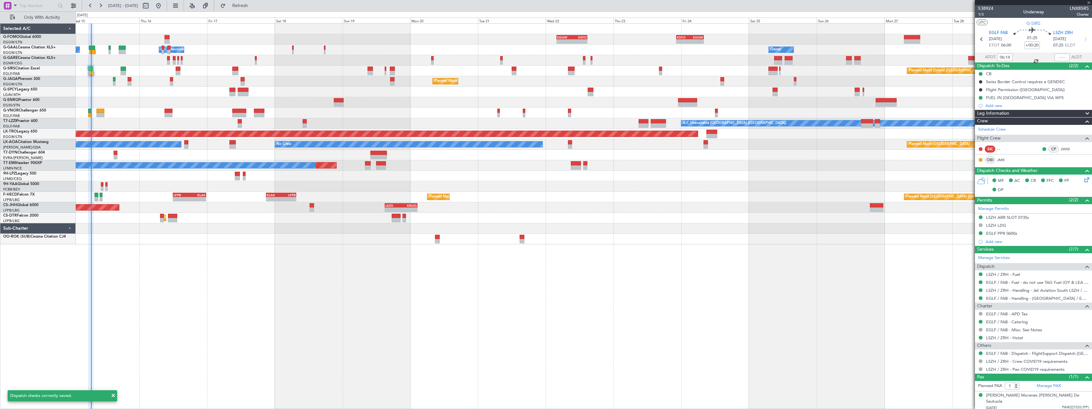
type input "+00:15"
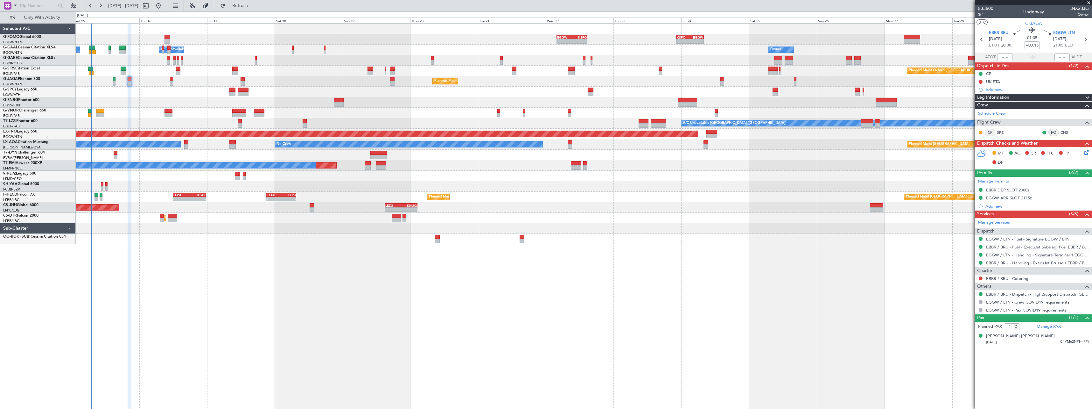
click at [1087, 151] on icon at bounding box center [1085, 151] width 5 height 5
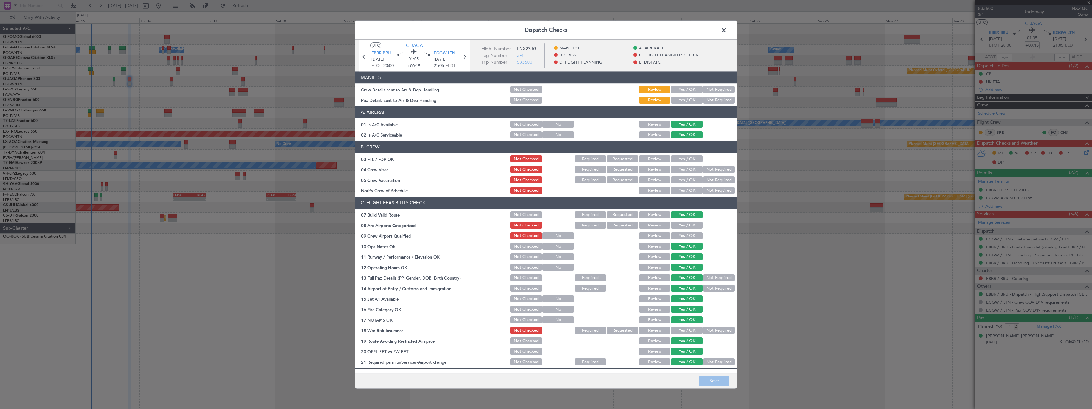
click at [715, 330] on button "Not Required" at bounding box center [719, 330] width 32 height 7
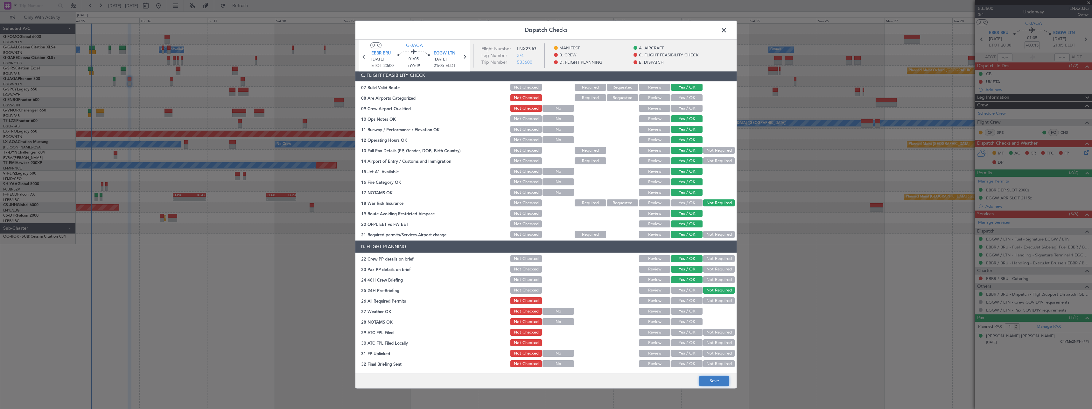
drag, startPoint x: 720, startPoint y: 380, endPoint x: 749, endPoint y: 303, distance: 82.4
click at [719, 380] on button "Save" at bounding box center [714, 381] width 30 height 10
click at [727, 30] on span at bounding box center [727, 31] width 0 height 13
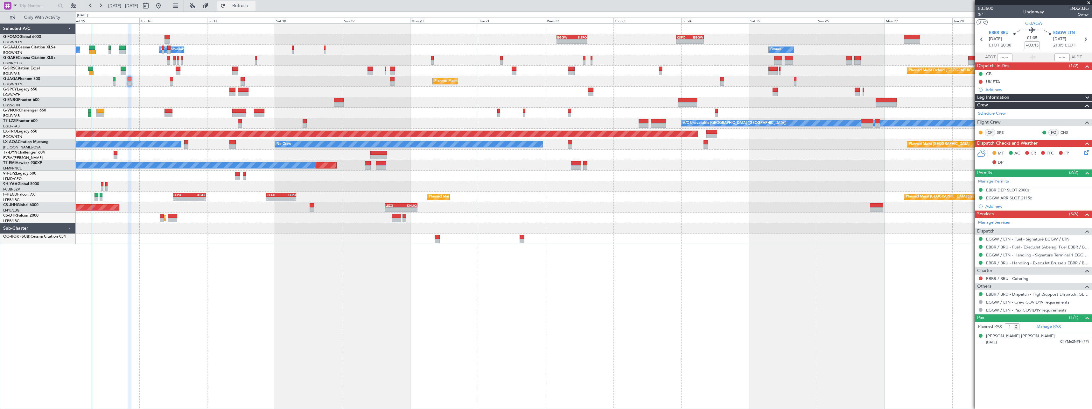
click at [254, 5] on span "Refresh" at bounding box center [240, 6] width 27 height 4
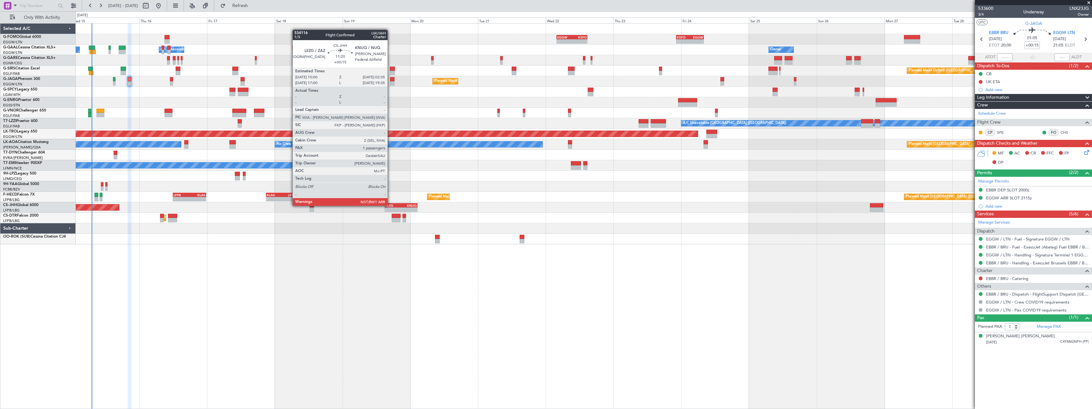
click at [391, 205] on div "LEZG" at bounding box center [393, 205] width 16 height 4
